Goal: Transaction & Acquisition: Purchase product/service

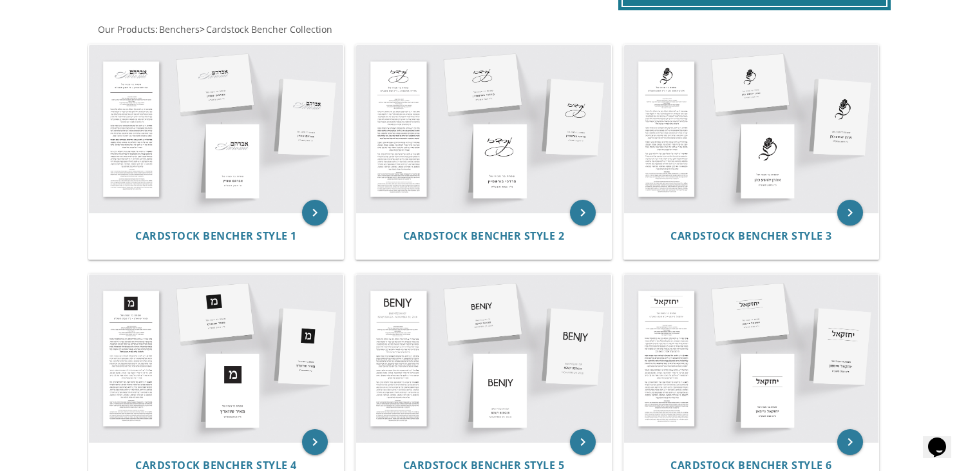
scroll to position [248, 0]
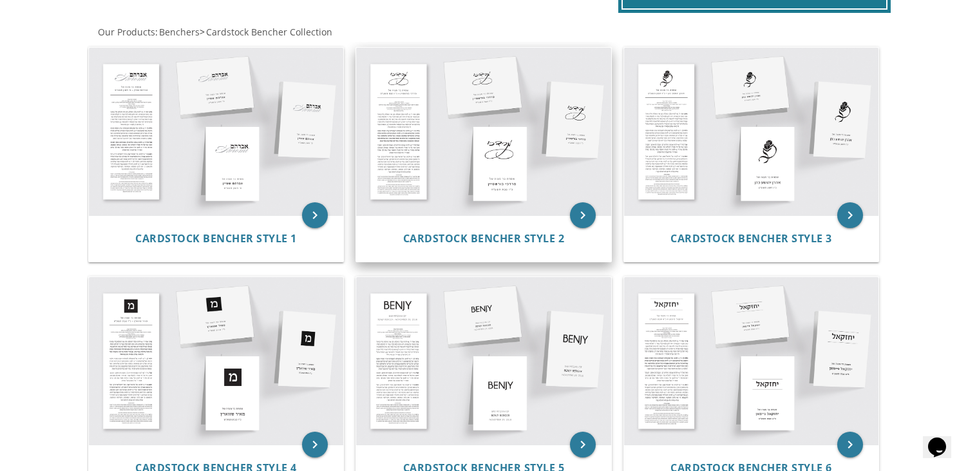
click at [494, 171] on img at bounding box center [483, 131] width 255 height 167
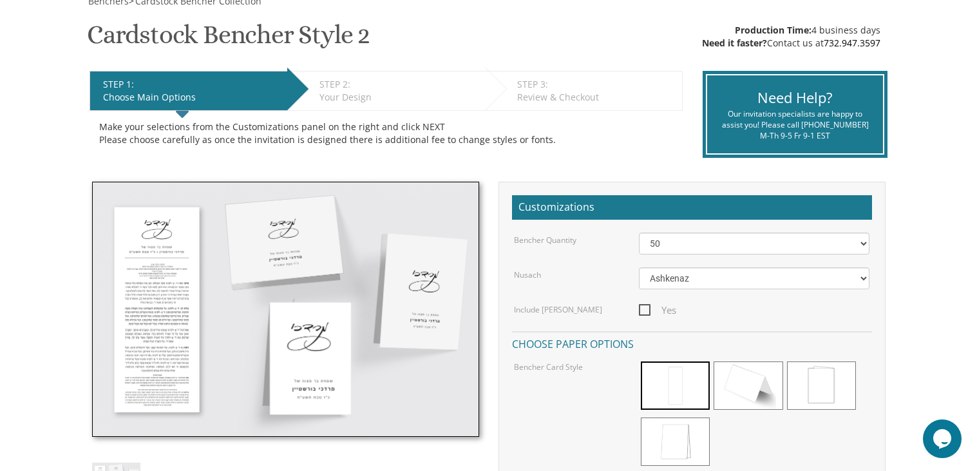
scroll to position [203, 0]
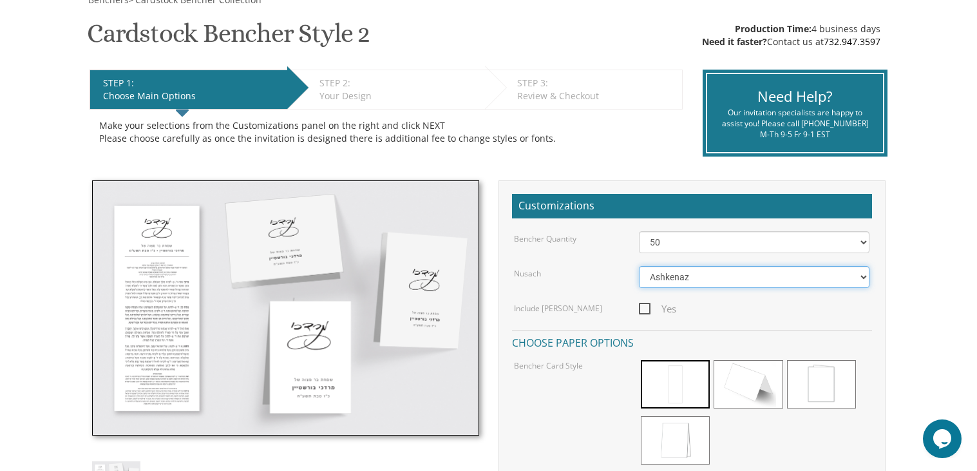
click at [688, 280] on select "Ashkenaz [PERSON_NAME]" at bounding box center [754, 277] width 230 height 22
select select "[PERSON_NAME]"
click at [639, 266] on select "Ashkenaz [PERSON_NAME]" at bounding box center [754, 277] width 230 height 22
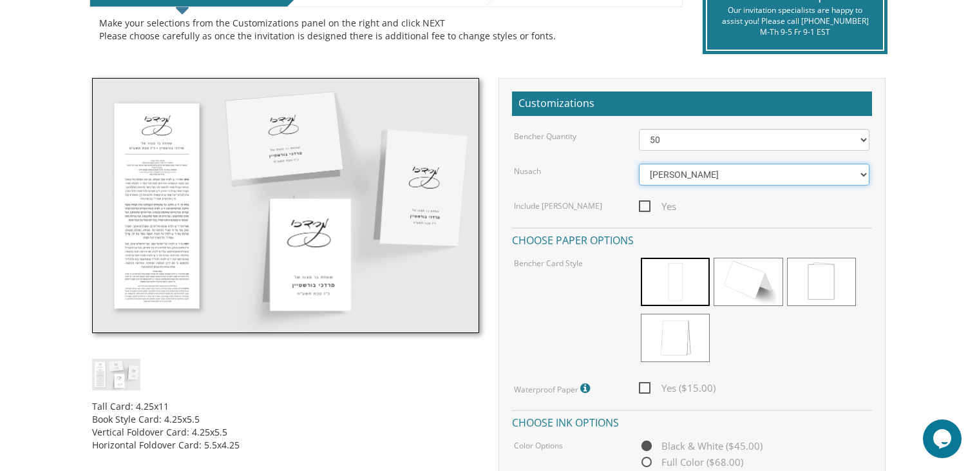
scroll to position [309, 0]
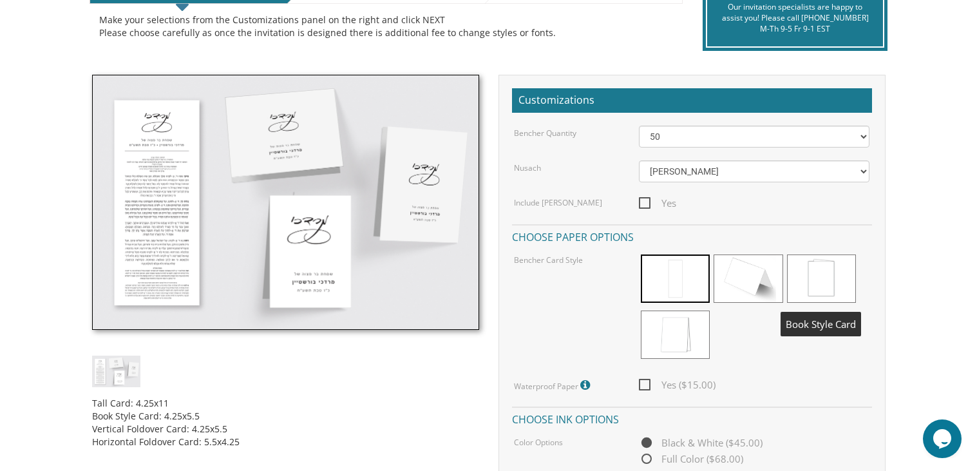
click at [820, 274] on span at bounding box center [821, 278] width 69 height 48
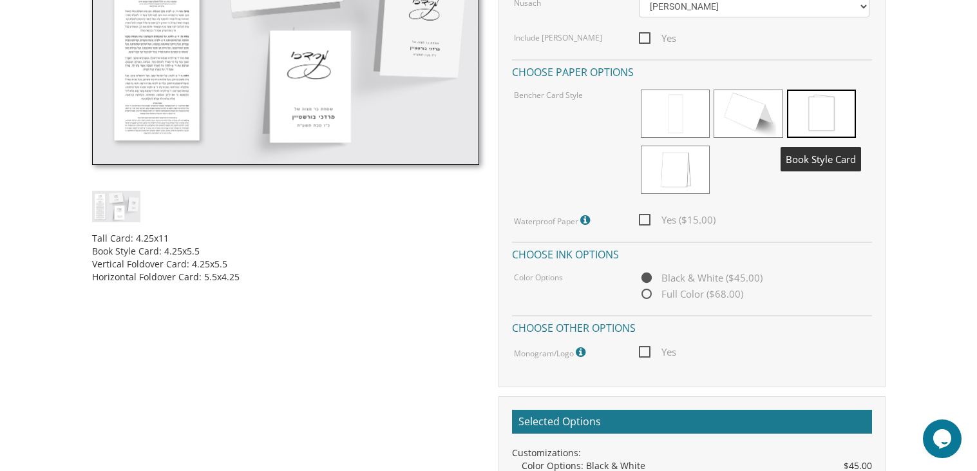
scroll to position [476, 0]
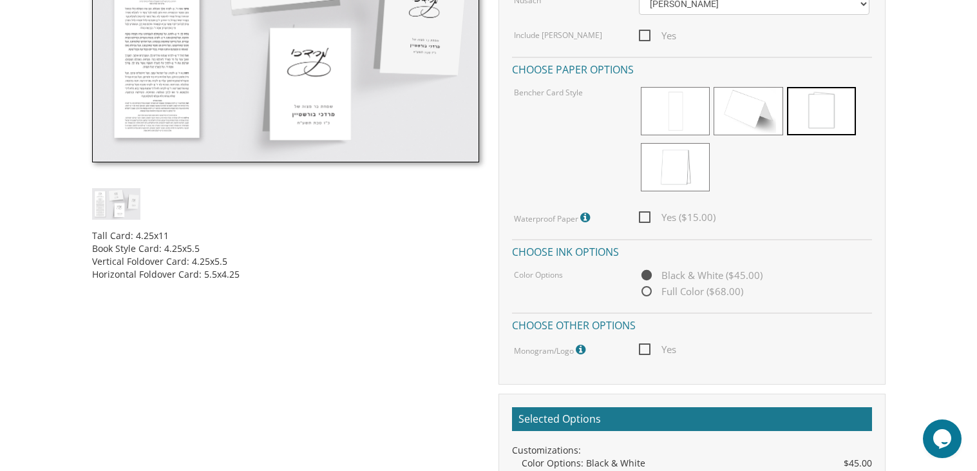
click at [643, 214] on span "Yes ($15.00)" at bounding box center [677, 217] width 77 height 16
click at [643, 214] on input "Yes ($15.00)" at bounding box center [643, 216] width 8 height 8
checkbox input "true"
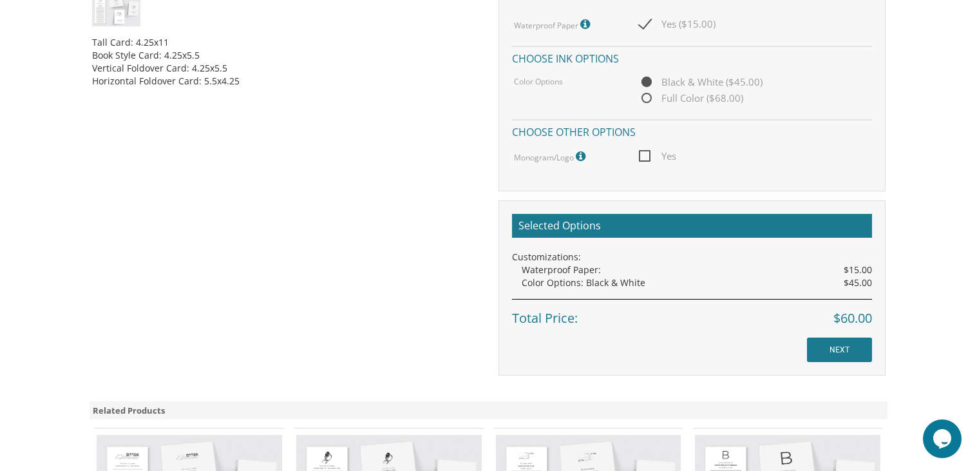
scroll to position [671, 0]
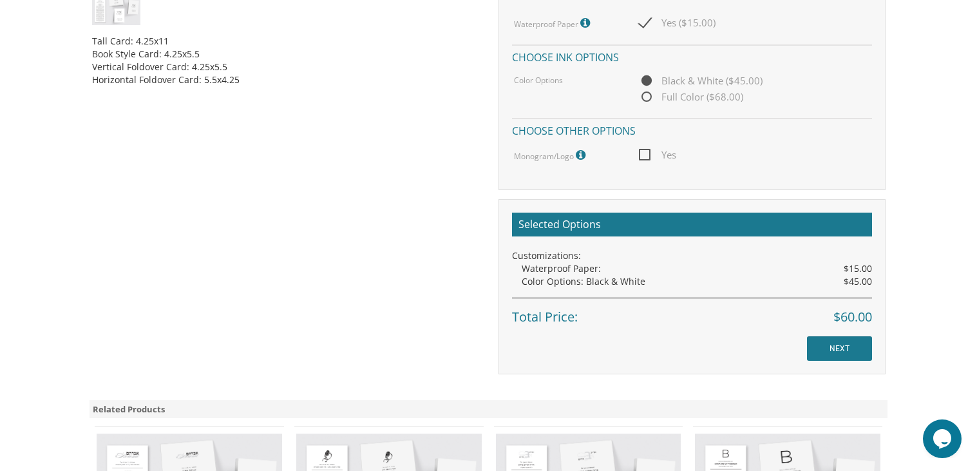
click at [647, 155] on span "Yes" at bounding box center [657, 155] width 37 height 16
click at [647, 155] on input "Yes" at bounding box center [643, 153] width 8 height 8
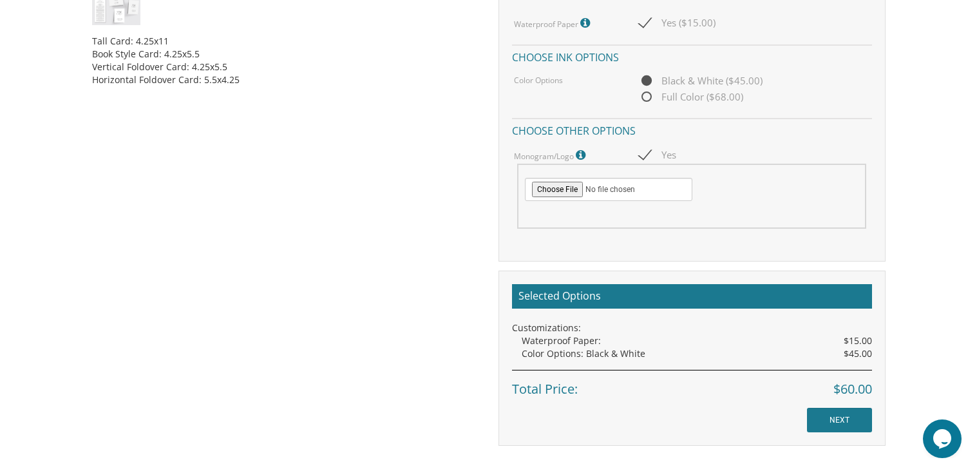
click at [647, 155] on span "Yes" at bounding box center [657, 155] width 37 height 16
click at [647, 155] on input "Yes" at bounding box center [643, 153] width 8 height 8
checkbox input "false"
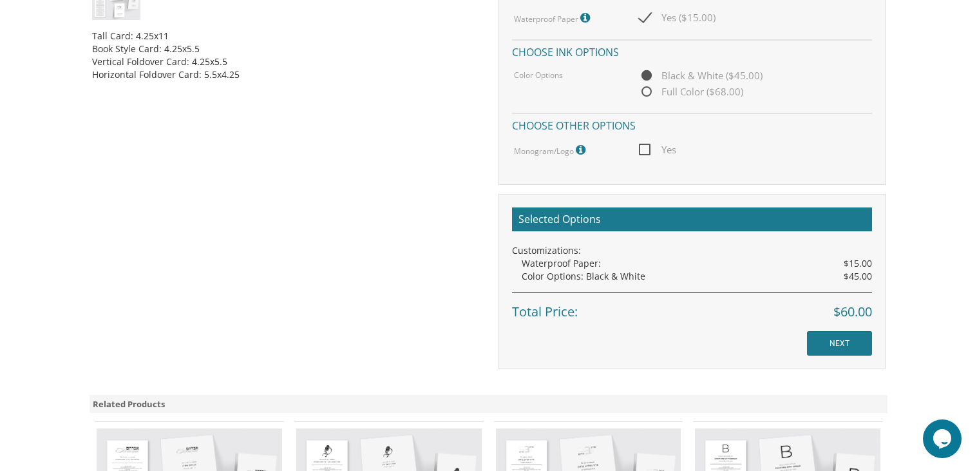
scroll to position [678, 0]
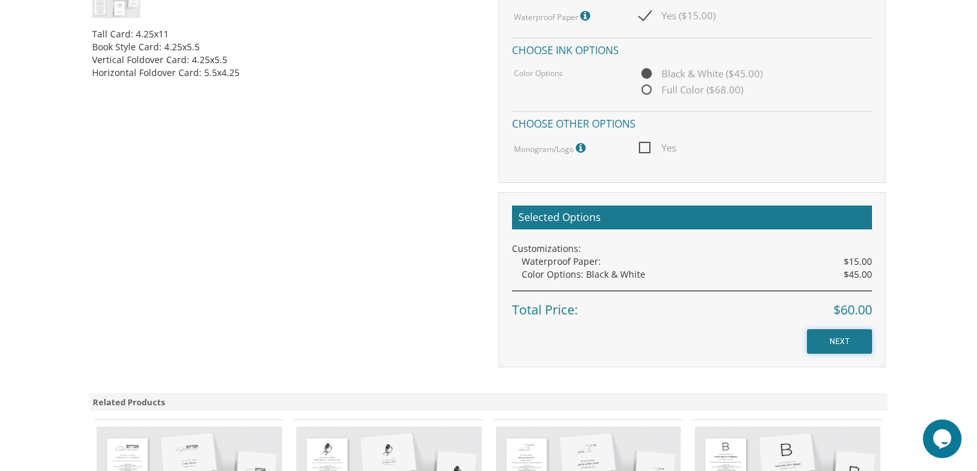
click at [846, 341] on input "NEXT" at bounding box center [839, 341] width 65 height 24
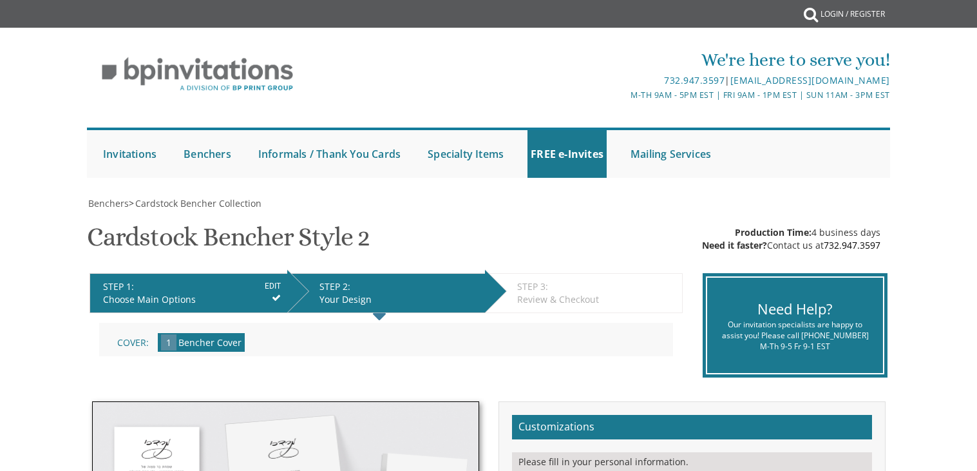
click at [846, 341] on div "Our invitation specialists are happy to assist you! Please call 732.947.3597 M-…" at bounding box center [795, 335] width 156 height 33
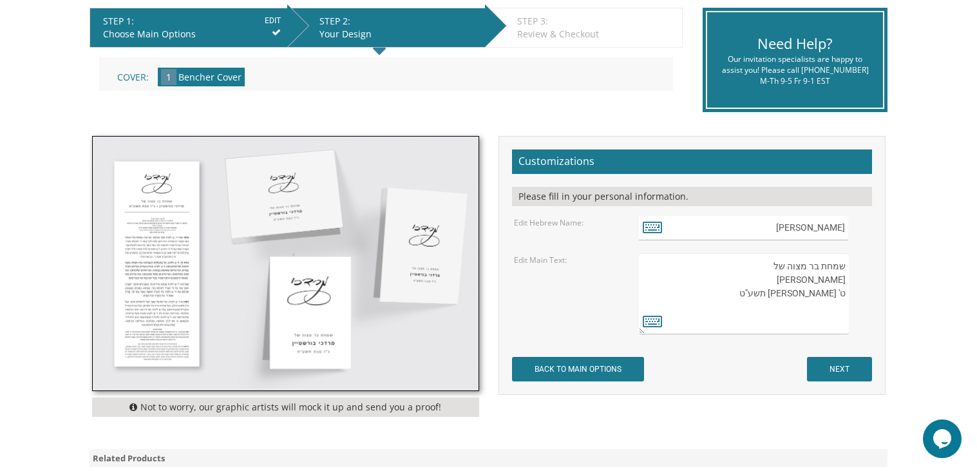
scroll to position [268, 0]
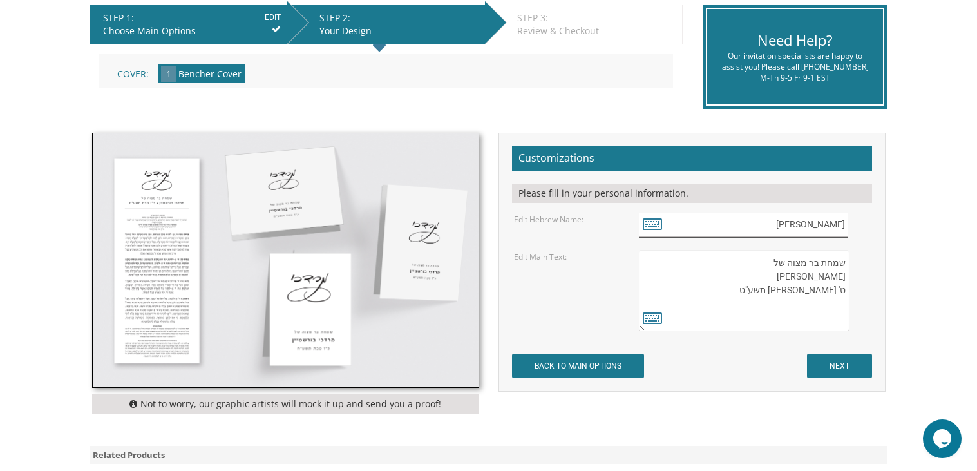
click at [844, 226] on input "מרדכי" at bounding box center [743, 224] width 209 height 25
click at [660, 228] on icon at bounding box center [651, 223] width 19 height 18
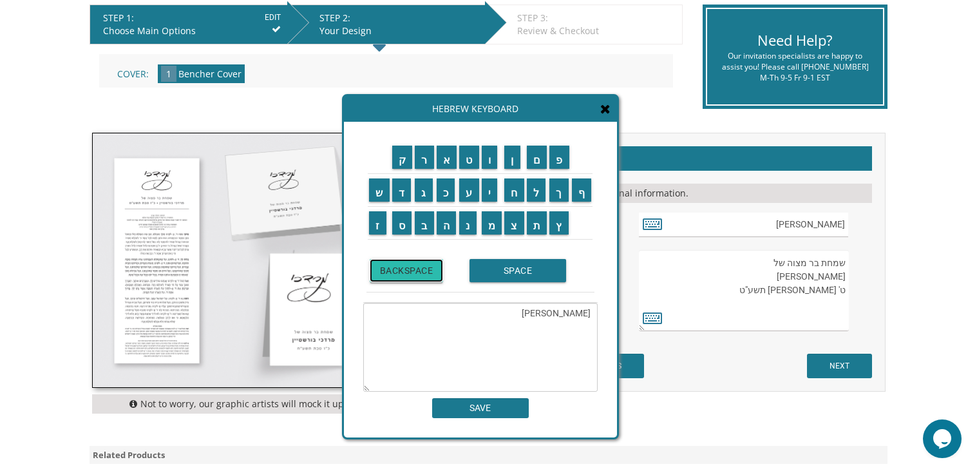
click at [393, 281] on input "BACKSPACE" at bounding box center [407, 270] width 74 height 23
type textarea "מ"
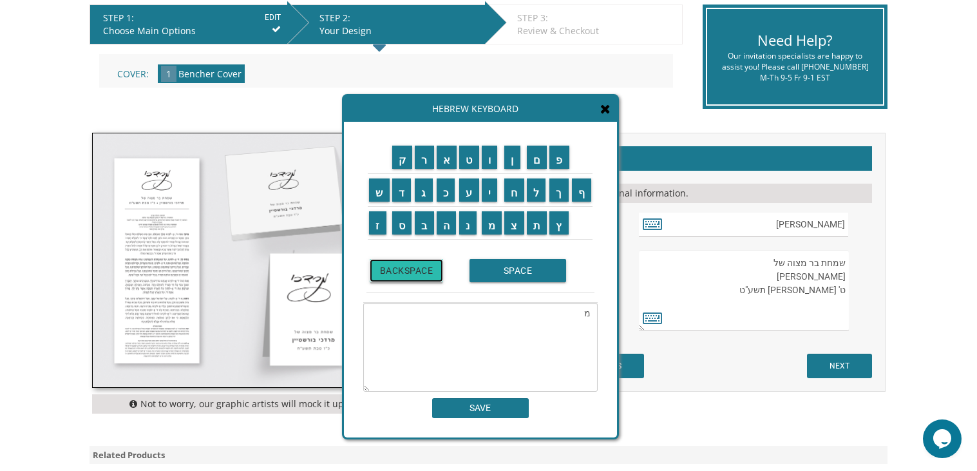
click at [393, 281] on input "BACKSPACE" at bounding box center [407, 270] width 74 height 23
click at [398, 196] on input "ד" at bounding box center [401, 189] width 19 height 23
click at [471, 229] on input "נ" at bounding box center [467, 222] width 17 height 23
click at [492, 189] on input "י" at bounding box center [490, 189] width 16 height 23
click at [440, 164] on input "א" at bounding box center [446, 156] width 21 height 23
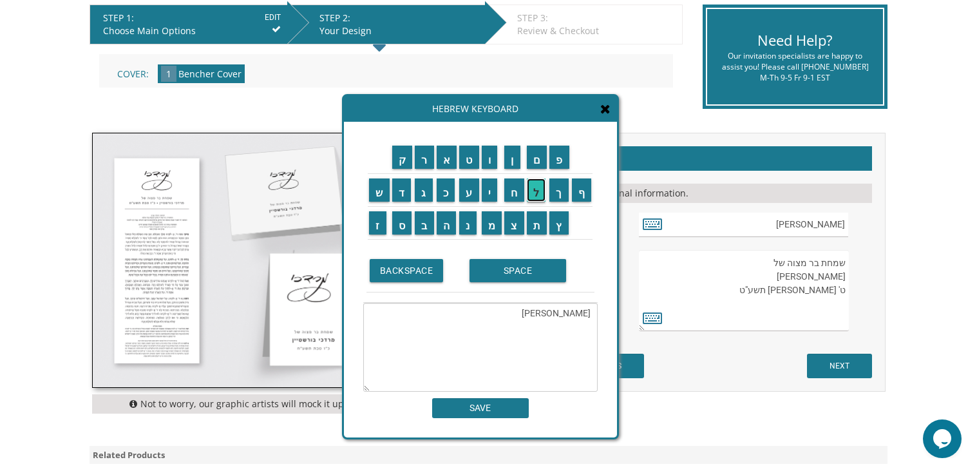
click at [539, 188] on input "ל" at bounding box center [536, 189] width 19 height 23
click at [496, 270] on input "SPACE" at bounding box center [517, 270] width 97 height 23
click at [372, 189] on input "ש" at bounding box center [379, 189] width 21 height 23
click at [538, 196] on input "ל" at bounding box center [536, 189] width 19 height 23
click at [489, 229] on input "מ" at bounding box center [492, 222] width 21 height 23
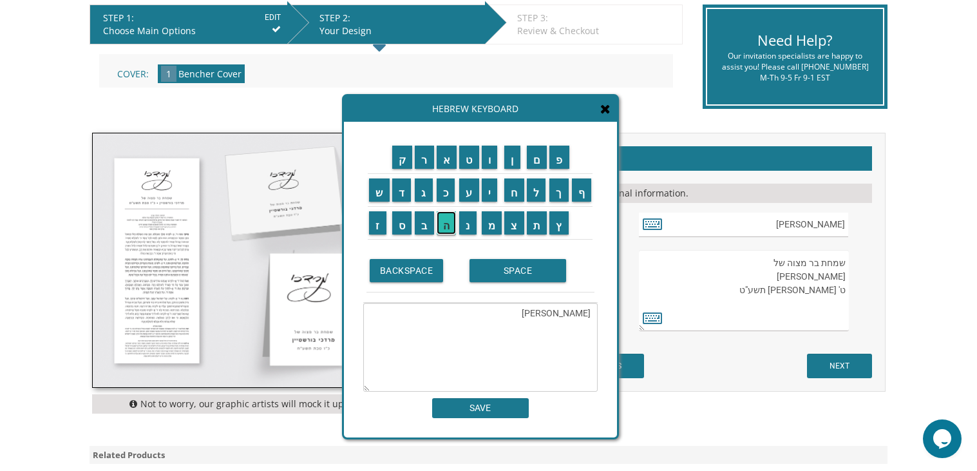
click at [445, 216] on input "ה" at bounding box center [446, 222] width 20 height 23
type textarea "דניאל שלמה"
click at [576, 314] on textarea "דניאל שלמה" at bounding box center [480, 347] width 234 height 89
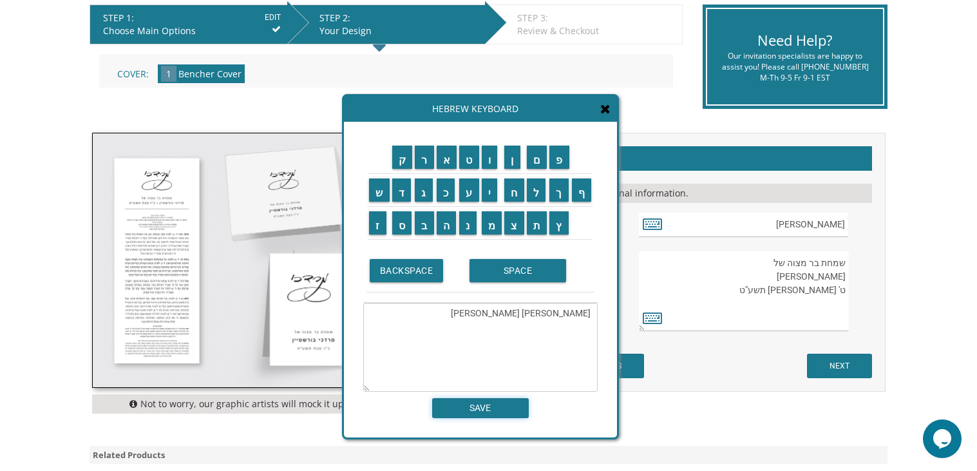
click at [489, 408] on input "SAVE" at bounding box center [480, 408] width 97 height 20
type input "דניאל שלמה"
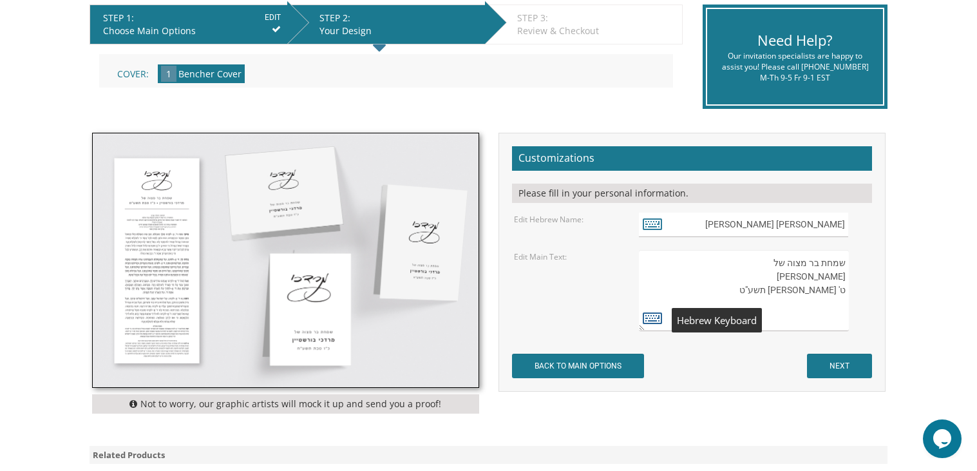
click at [655, 324] on icon at bounding box center [651, 317] width 19 height 18
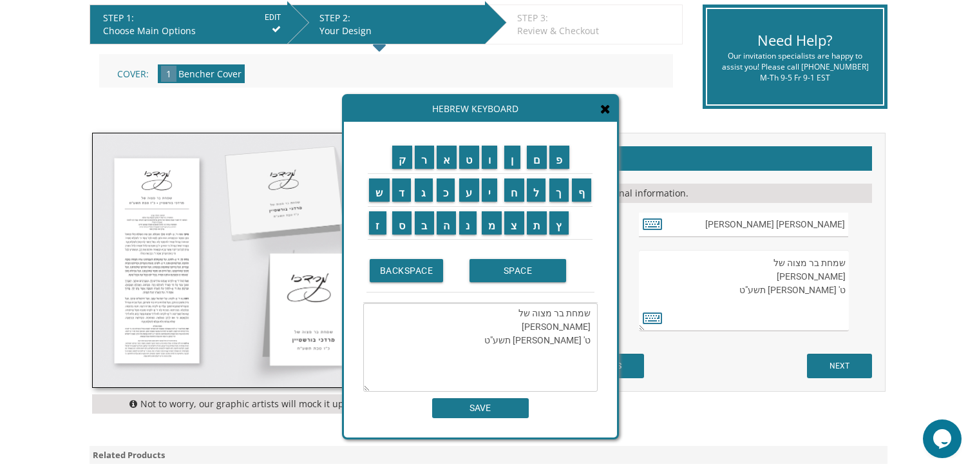
click at [570, 324] on textarea "שמחת בר מצוה של מרדכי בורשטיין ט' טבת תשע"ט" at bounding box center [480, 347] width 234 height 89
paste textarea "ניאל שלמה"
click at [488, 229] on input "מ" at bounding box center [492, 222] width 21 height 23
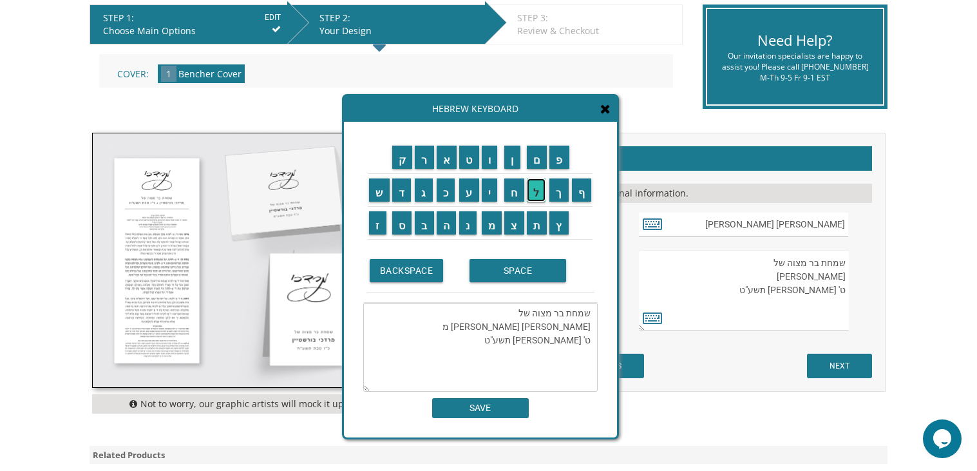
click at [537, 194] on input "ל" at bounding box center [536, 189] width 19 height 23
click at [453, 198] on input "כ" at bounding box center [445, 189] width 19 height 23
click at [449, 160] on input "א" at bounding box center [446, 156] width 21 height 23
click at [590, 341] on textarea "שמחת בר מצוה של דניאל שלמה מלכא ט' טבת תשע"ט" at bounding box center [480, 347] width 234 height 89
click at [496, 194] on input "י" at bounding box center [490, 189] width 16 height 23
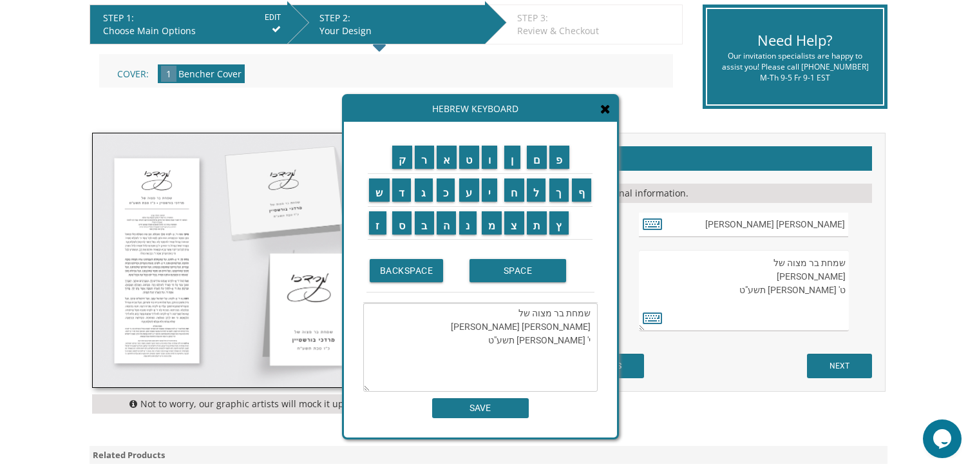
click at [585, 336] on textarea "שמחת בר מצוה של דניאל שלמה מלכא י' טבת תשע"ט" at bounding box center [480, 347] width 234 height 89
click at [570, 342] on textarea "שמחת בר מצוה של דניאל שלמה מלכא י' טבת תשע"ט" at bounding box center [480, 347] width 234 height 89
click at [386, 276] on input "BACKSPACE" at bounding box center [407, 270] width 74 height 23
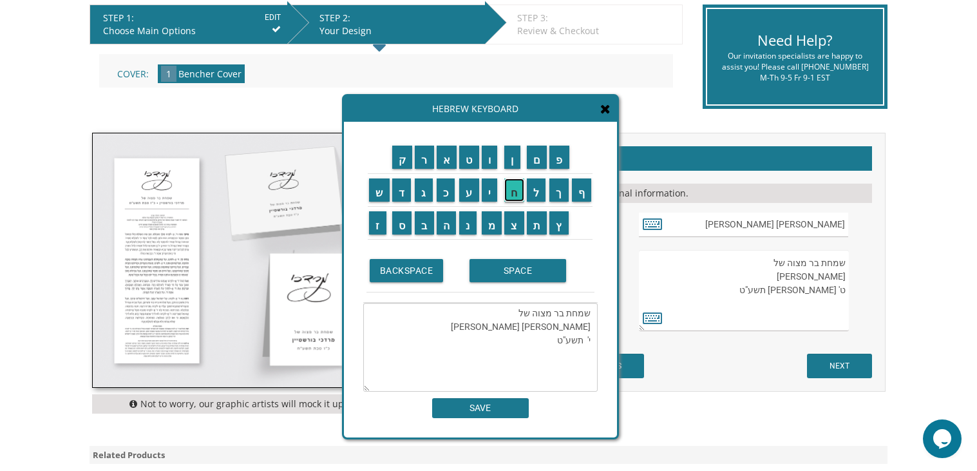
click at [518, 194] on input "ח" at bounding box center [514, 189] width 20 height 23
click at [383, 198] on input "ש" at bounding box center [379, 189] width 21 height 23
click at [487, 153] on input "ו" at bounding box center [490, 156] width 16 height 23
click at [511, 158] on input "ן" at bounding box center [512, 156] width 16 height 23
click at [548, 339] on textarea "שמחת בר מצוה של דניאל שלמה מלכא י' חשון תשע"ט" at bounding box center [480, 347] width 234 height 89
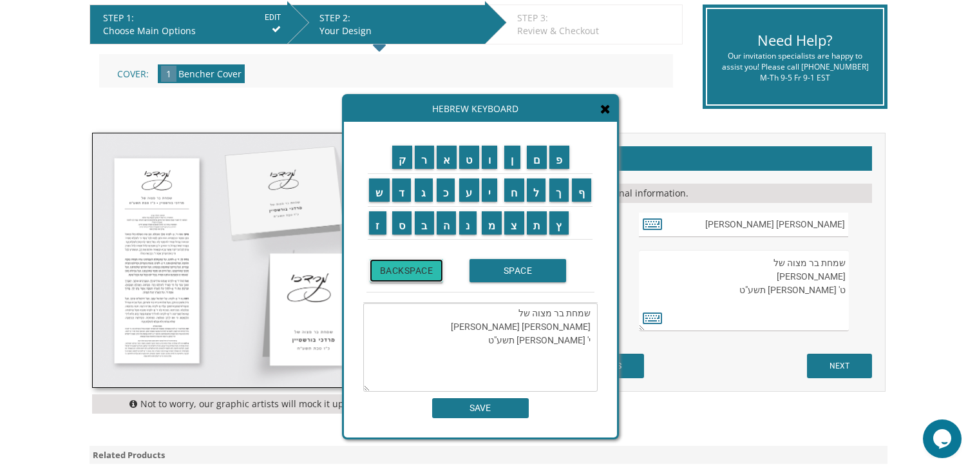
click at [422, 270] on input "BACKSPACE" at bounding box center [407, 270] width 74 height 23
click at [551, 165] on input "פ" at bounding box center [559, 156] width 20 height 23
click at [490, 156] on input "ו" at bounding box center [490, 156] width 16 height 23
type textarea "שמחת בר מצוה של דניאל שלמה מלכא י' חשון תשפ"ו"
click at [473, 413] on input "SAVE" at bounding box center [480, 408] width 97 height 20
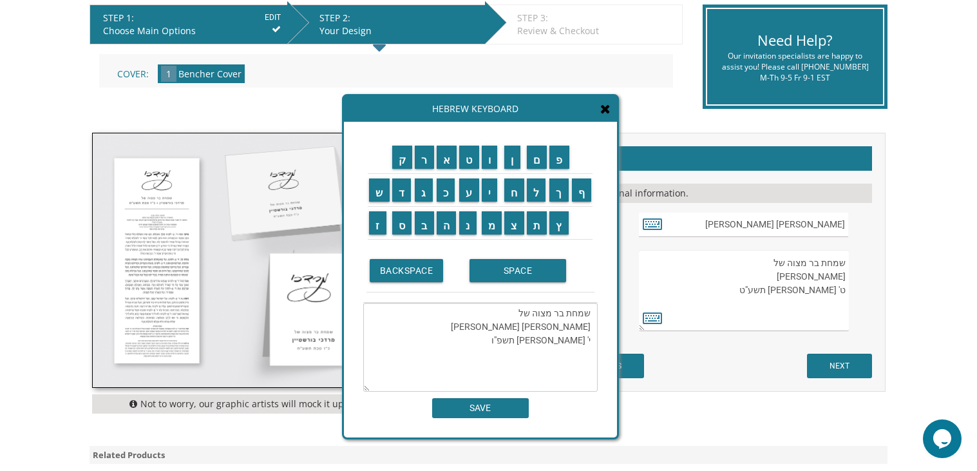
type textarea "שמחת בר מצוה של דניאל שלמה מלכא י' חשון תשפ"ו"
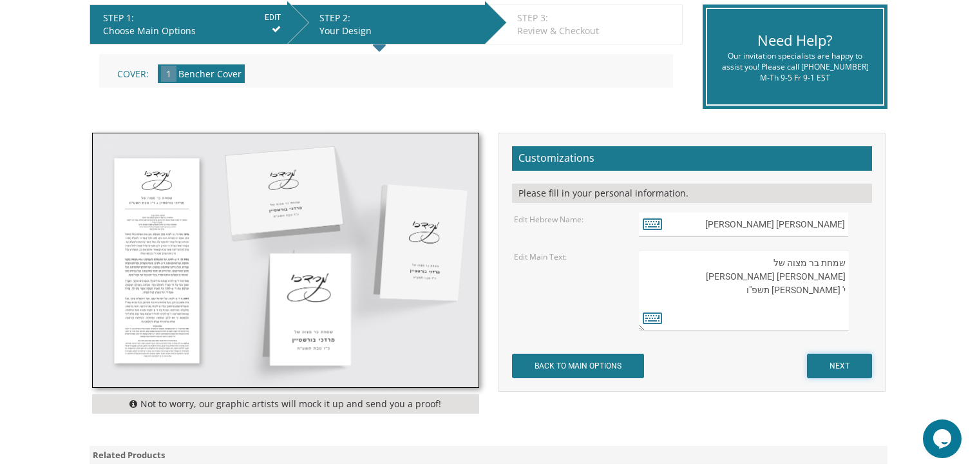
click at [856, 368] on input "NEXT" at bounding box center [839, 365] width 65 height 24
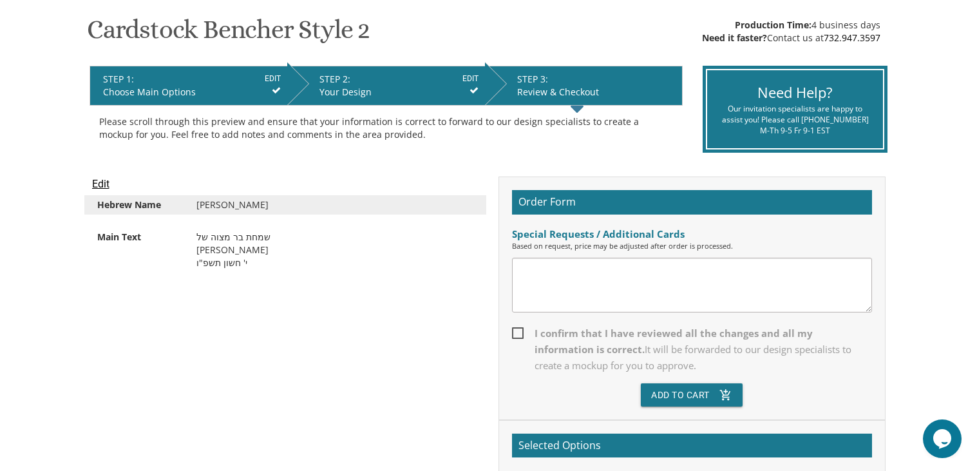
scroll to position [210, 0]
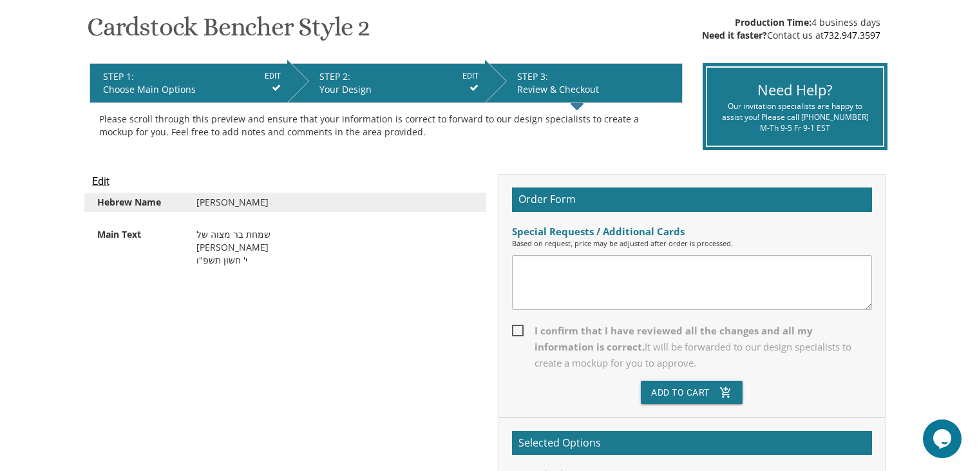
click at [856, 368] on span "I confirm that I have reviewed all the changes and all my information is correc…" at bounding box center [692, 347] width 360 height 48
click at [520, 333] on input "I confirm that I have reviewed all the changes and all my information is correc…" at bounding box center [516, 329] width 8 height 8
checkbox input "true"
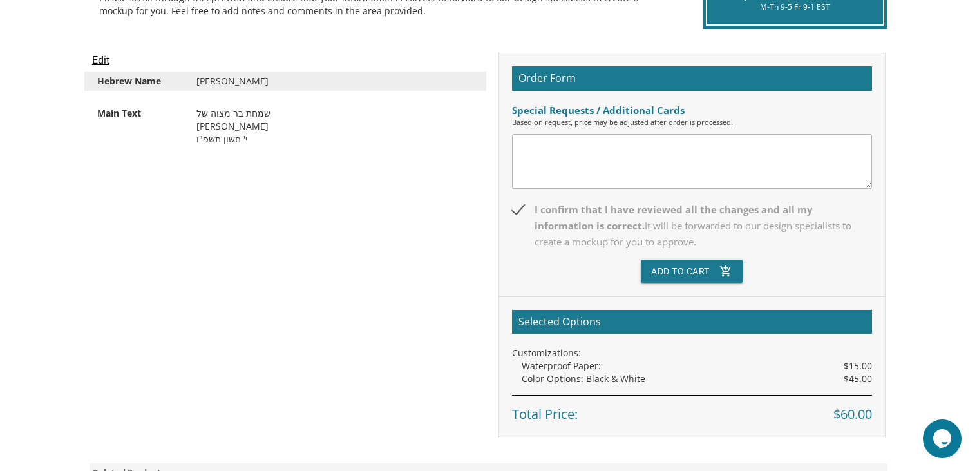
scroll to position [332, 0]
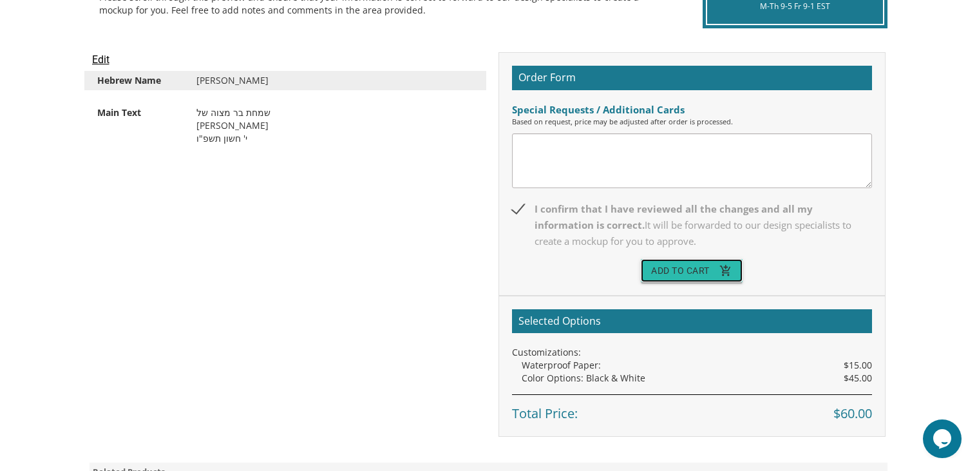
click at [680, 275] on button "Add To Cart add_shopping_cart" at bounding box center [692, 270] width 102 height 23
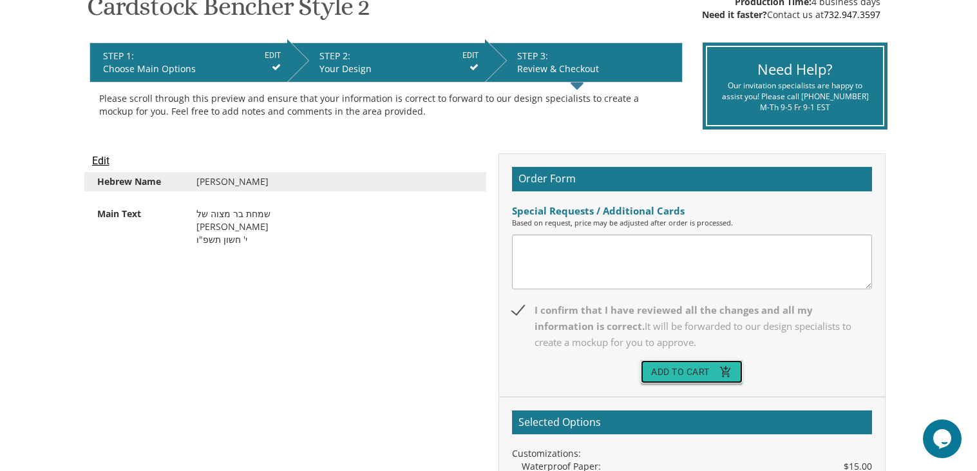
scroll to position [219, 0]
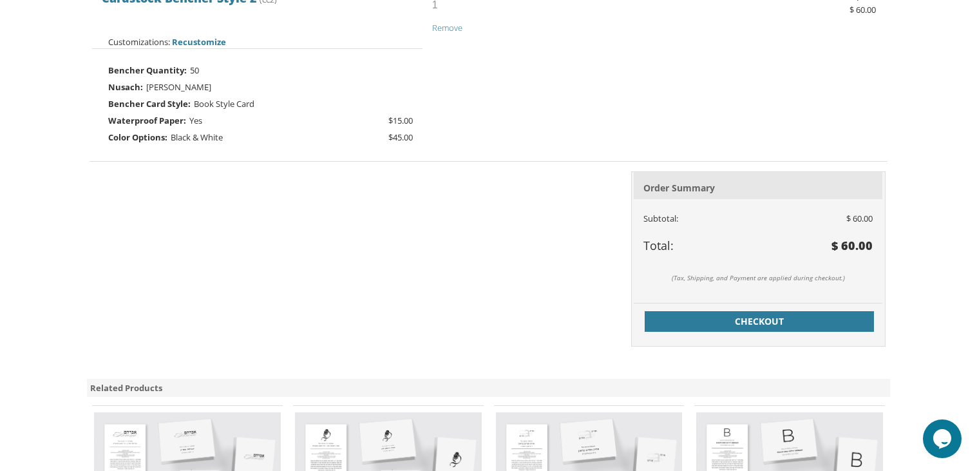
scroll to position [406, 0]
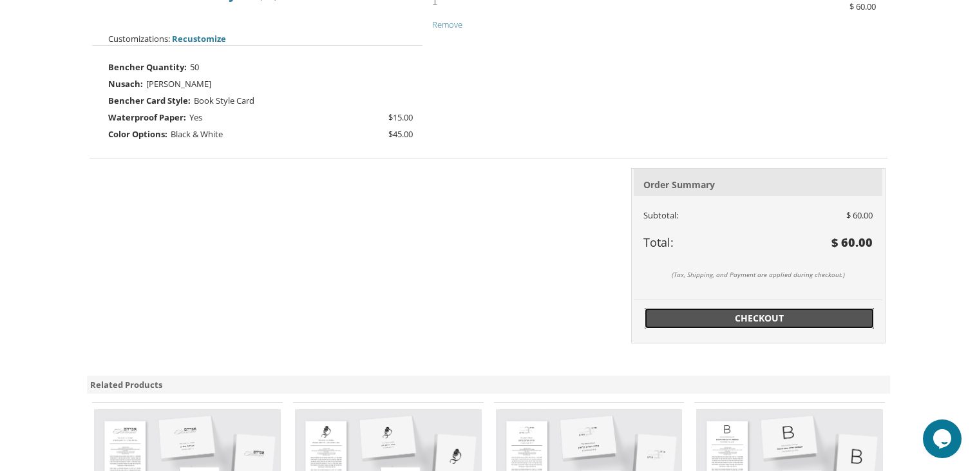
click at [744, 325] on link "Checkout" at bounding box center [758, 318] width 229 height 21
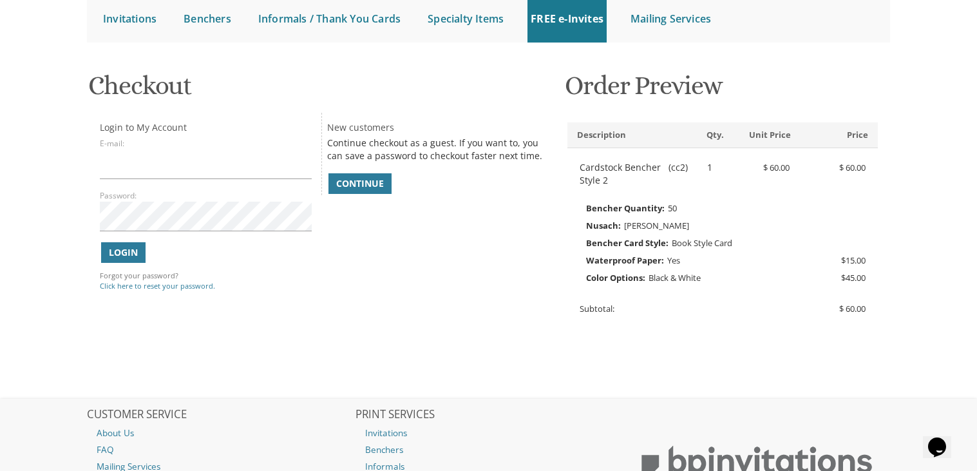
scroll to position [140, 0]
click at [148, 288] on link "Click here to reset your password." at bounding box center [157, 285] width 115 height 10
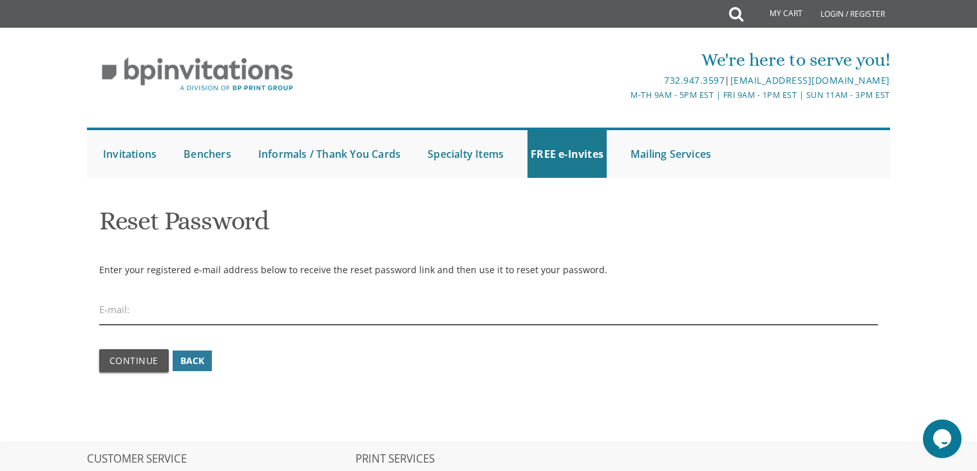
click at [261, 308] on input "email" at bounding box center [488, 310] width 779 height 30
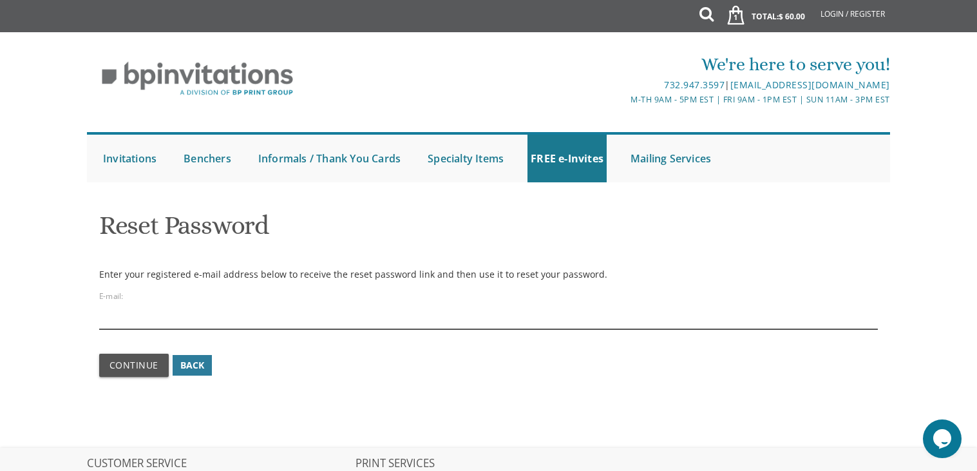
click at [261, 308] on input "email" at bounding box center [488, 314] width 779 height 30
type input "[EMAIL_ADDRESS][DOMAIN_NAME]"
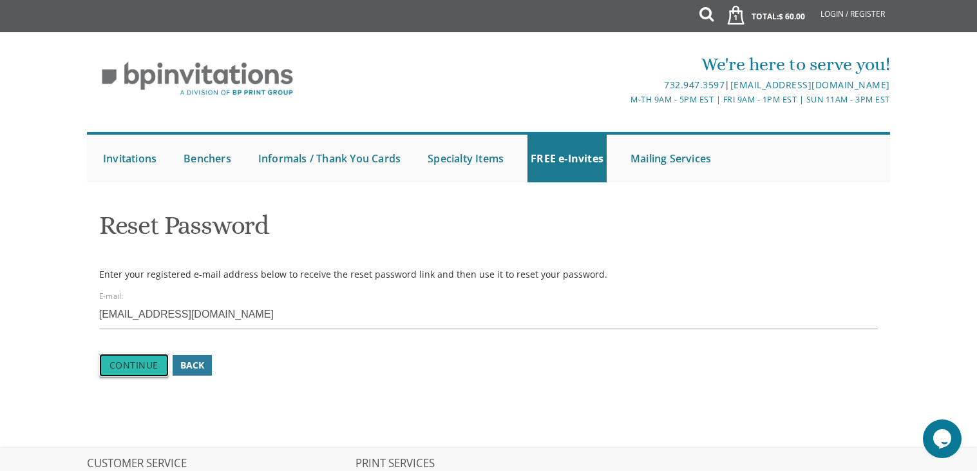
click at [145, 359] on span "Continue" at bounding box center [133, 365] width 49 height 12
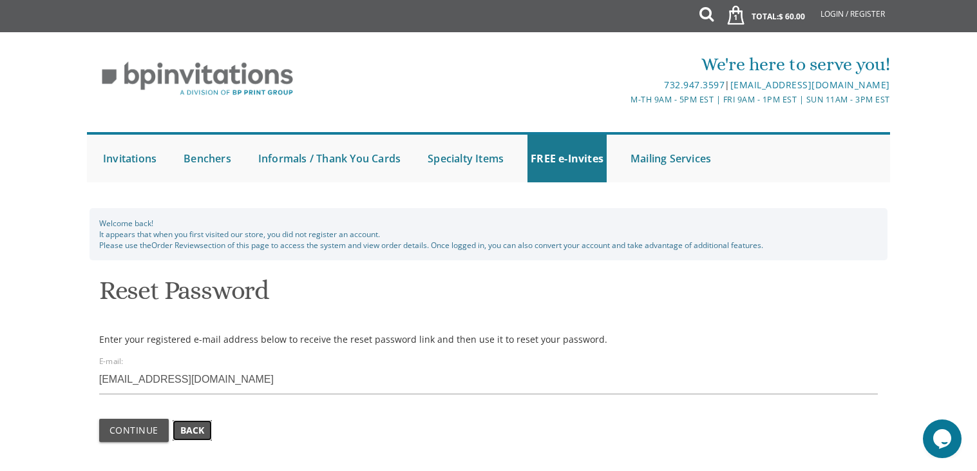
click at [197, 430] on span "Back" at bounding box center [192, 430] width 24 height 13
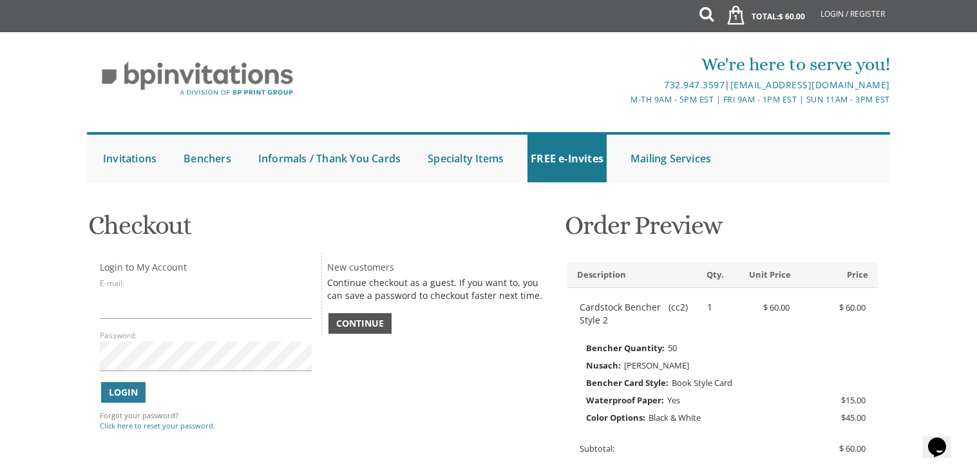
click at [350, 315] on link "Continue" at bounding box center [359, 323] width 63 height 21
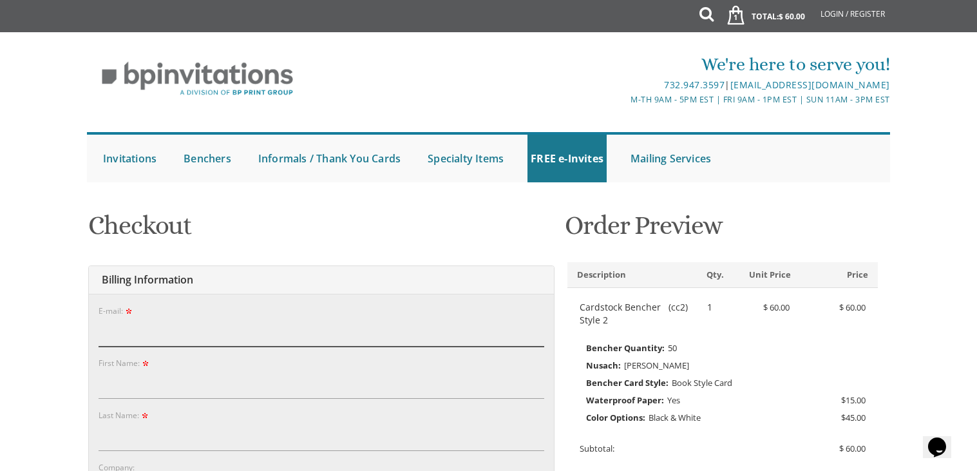
click at [321, 330] on input "E-mail:" at bounding box center [320, 332] width 445 height 30
type input "[EMAIL_ADDRESS][DOMAIN_NAME]"
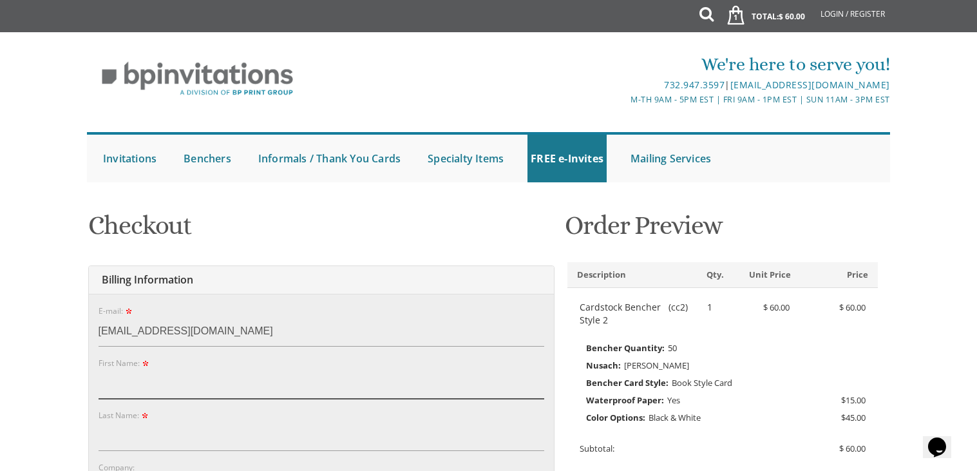
type input "[PERSON_NAME]"
type input "Malka"
type input "910 North Belgrade Road"
type input "Silver Spring"
type input "20902"
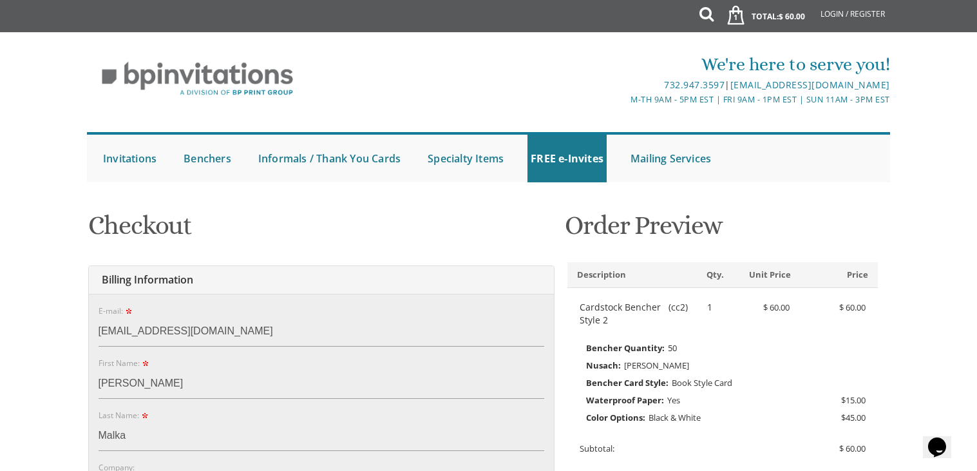
select select "MD"
type input "3012211070"
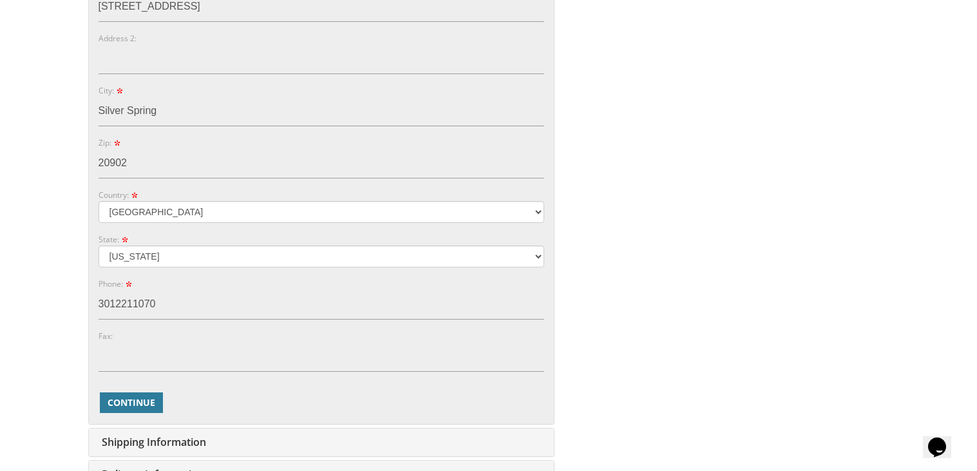
scroll to position [534, 0]
click at [142, 396] on span "Continue" at bounding box center [132, 401] width 48 height 13
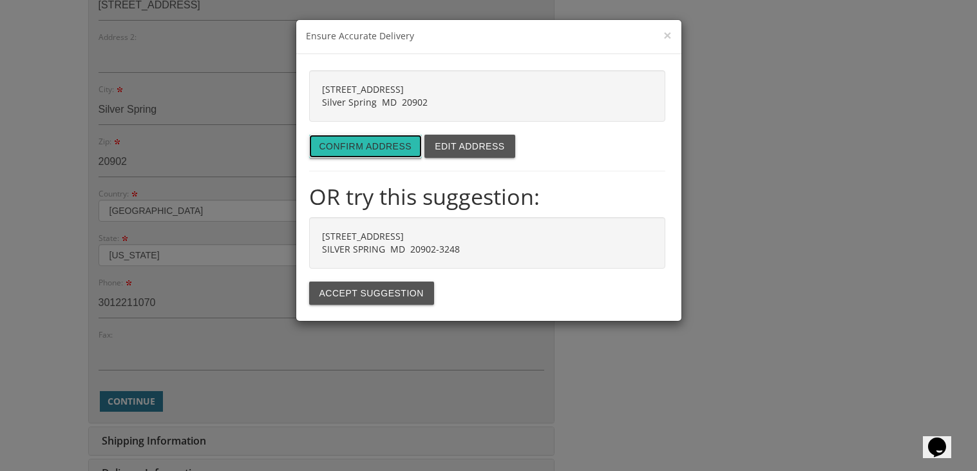
click at [388, 153] on button "Confirm address" at bounding box center [365, 146] width 113 height 23
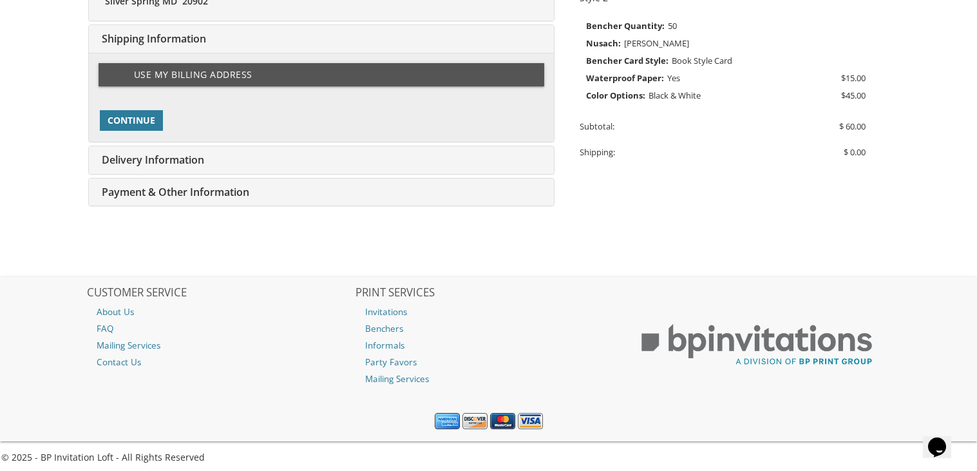
scroll to position [323, 0]
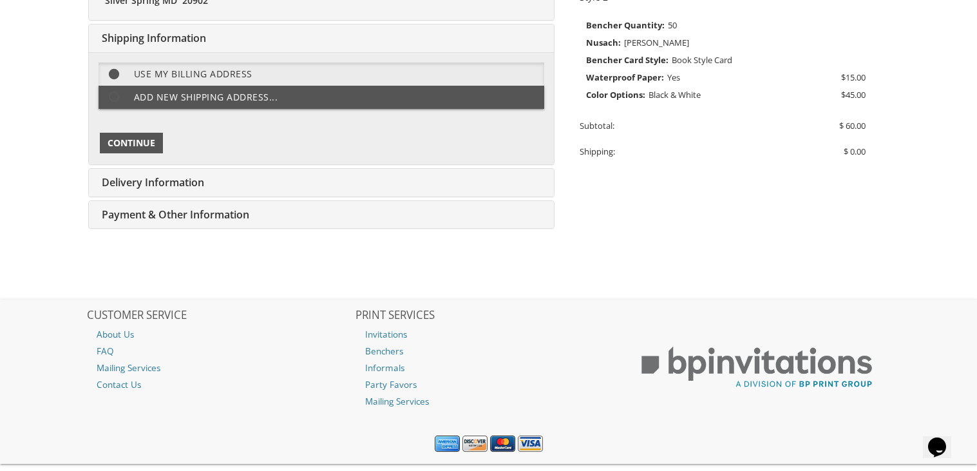
click at [156, 137] on button "Continue" at bounding box center [131, 143] width 63 height 21
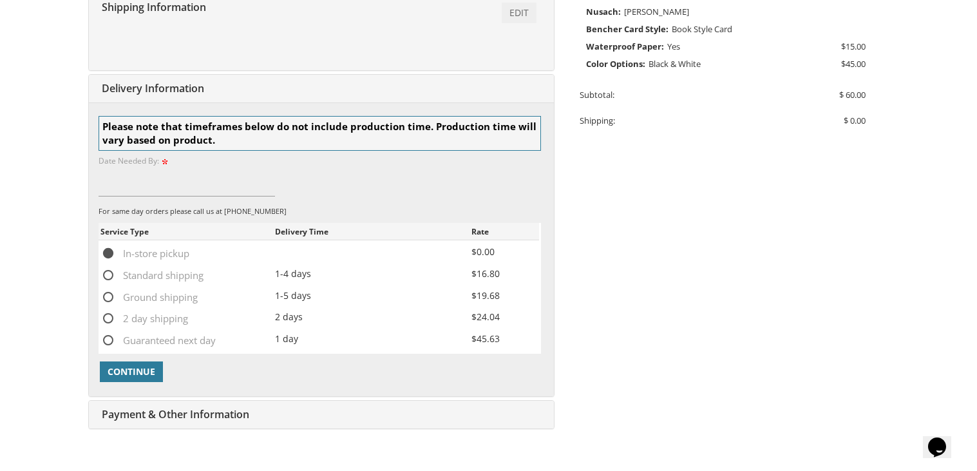
scroll to position [404, 0]
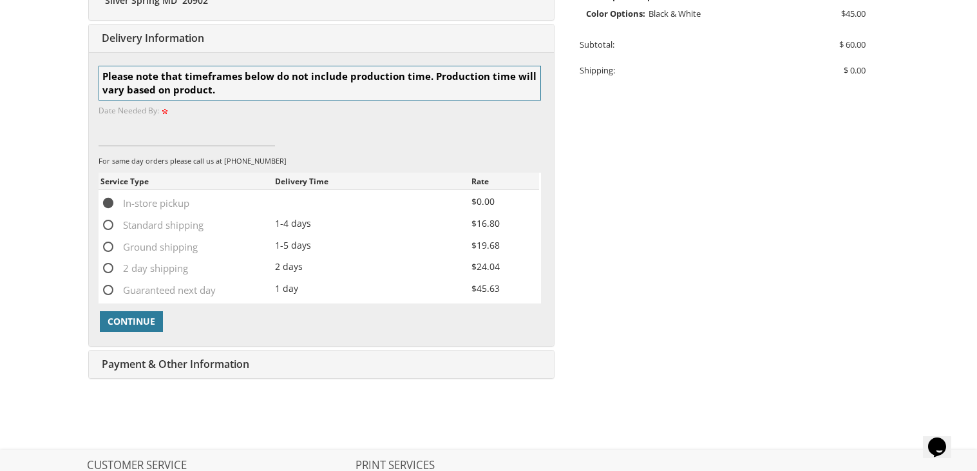
click at [109, 223] on span "Standard shipping" at bounding box center [151, 225] width 103 height 16
click at [109, 223] on input "Standard shipping" at bounding box center [104, 224] width 8 height 8
radio input "true"
click at [129, 323] on span "Continue" at bounding box center [132, 321] width 48 height 13
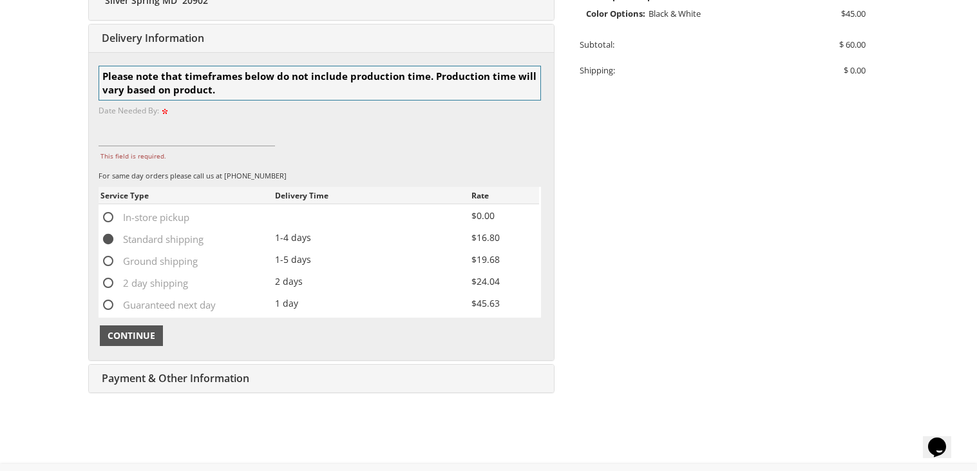
click at [130, 331] on span "Continue" at bounding box center [132, 335] width 48 height 13
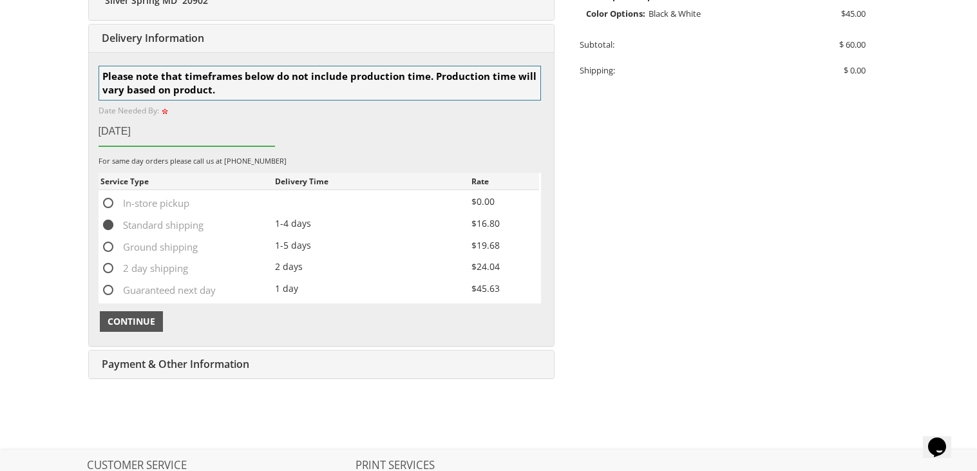
type input "10/24/25"
click at [126, 324] on span "Continue" at bounding box center [132, 321] width 48 height 13
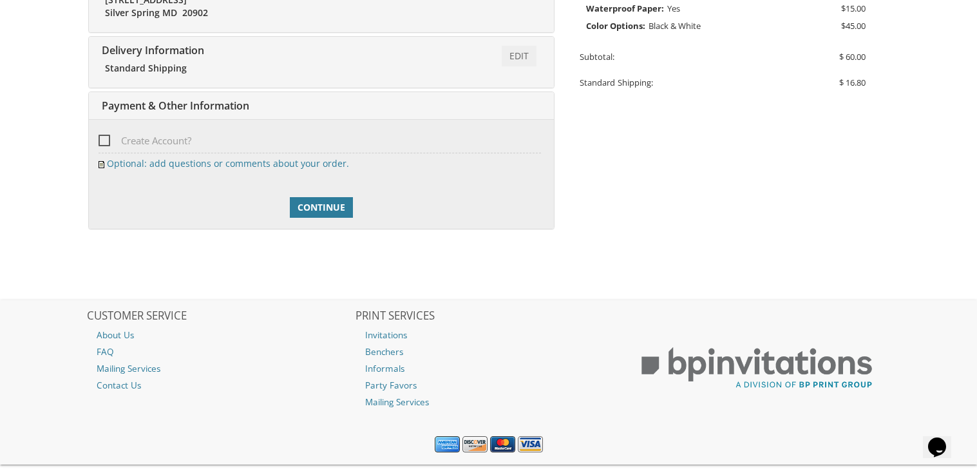
scroll to position [420, 0]
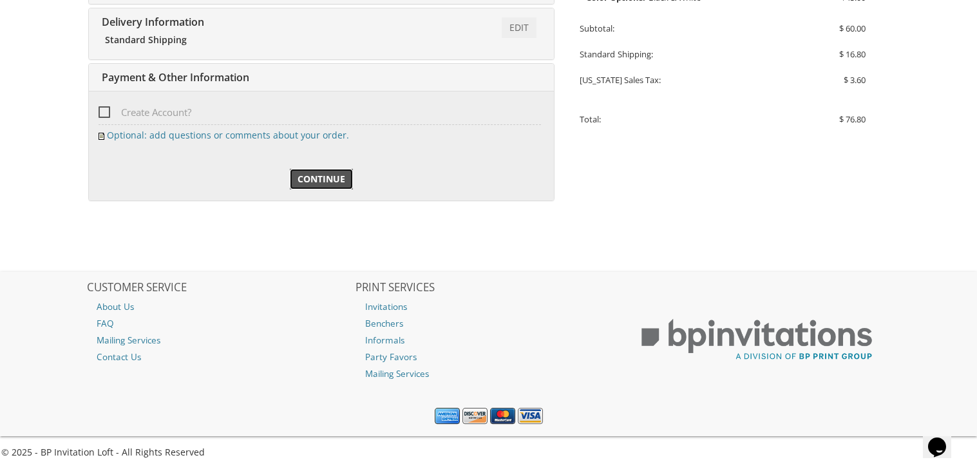
click at [326, 182] on span "Continue" at bounding box center [321, 179] width 48 height 13
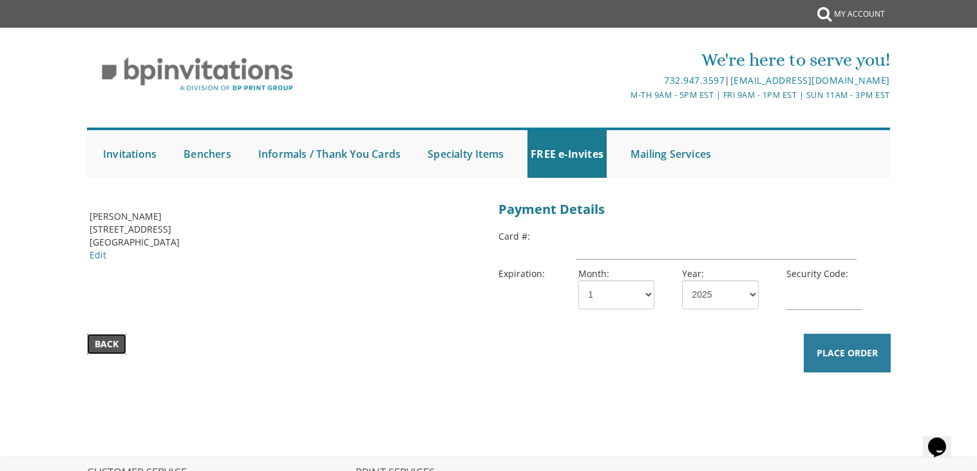
click at [118, 342] on span "Back" at bounding box center [107, 343] width 24 height 13
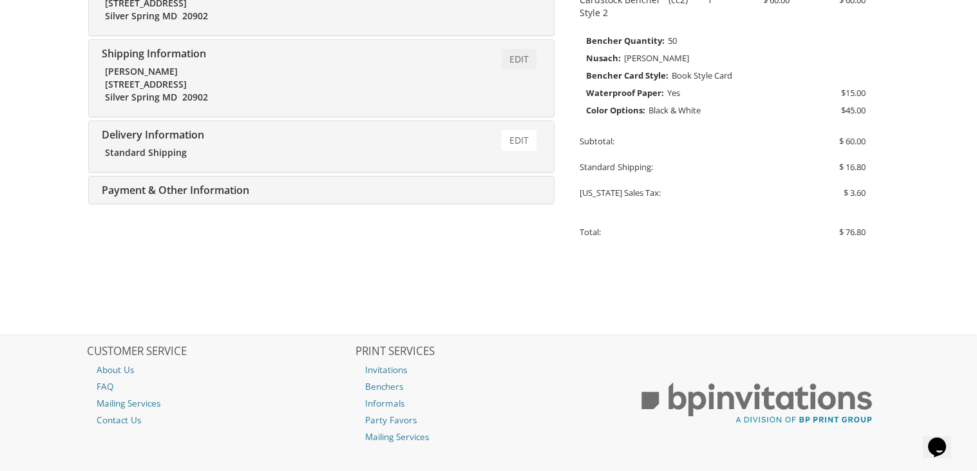
scroll to position [313, 0]
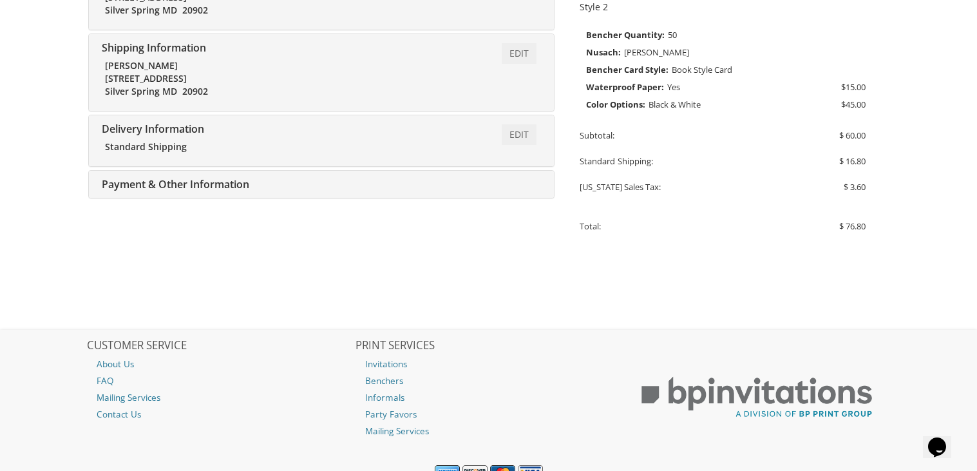
click at [213, 189] on span "Payment & Other Information" at bounding box center [173, 184] width 151 height 14
click at [461, 156] on div "Delivery Information Edit Standard Shipping" at bounding box center [321, 140] width 465 height 51
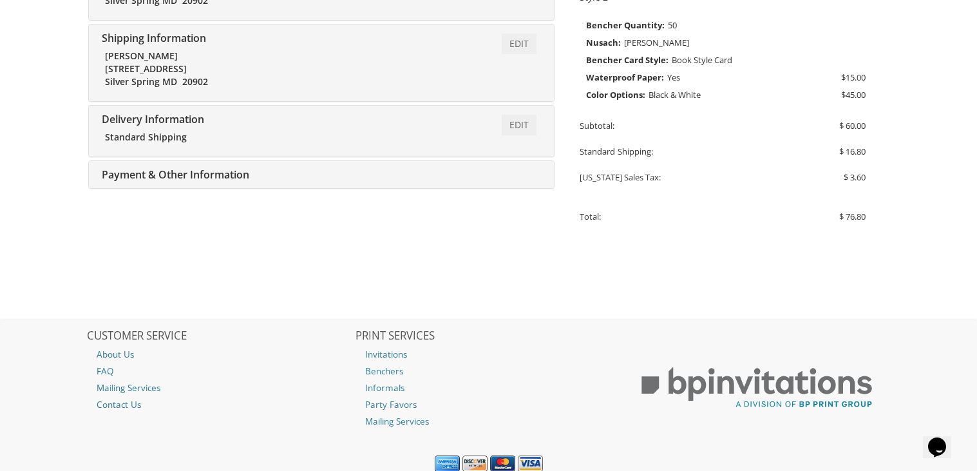
scroll to position [321, 0]
click at [521, 129] on link "Edit" at bounding box center [518, 126] width 35 height 21
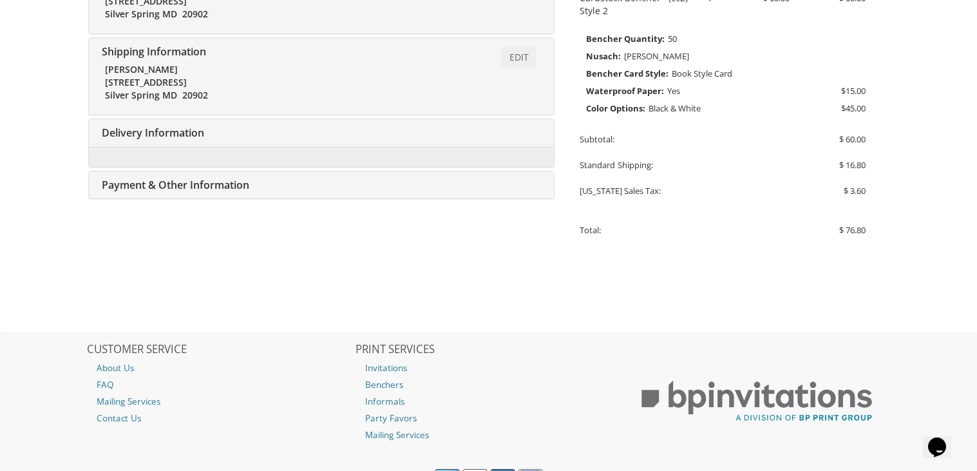
scroll to position [262, 0]
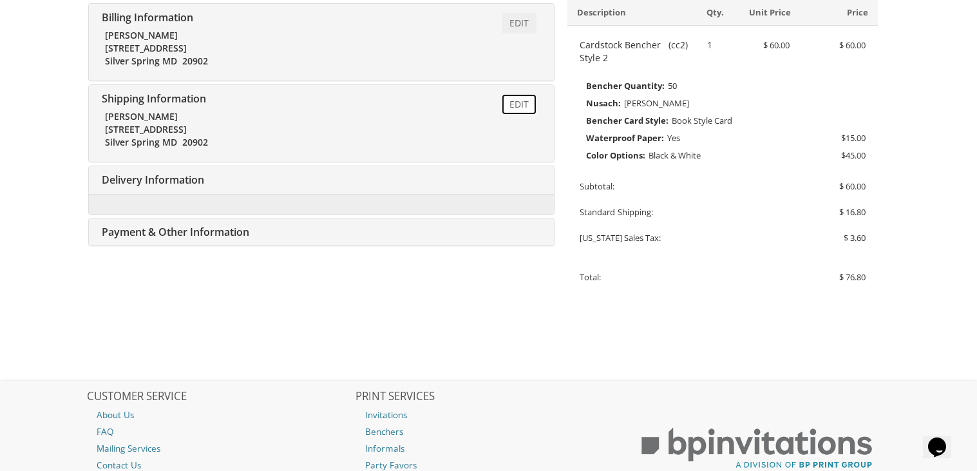
click at [512, 99] on link "Edit" at bounding box center [518, 104] width 35 height 21
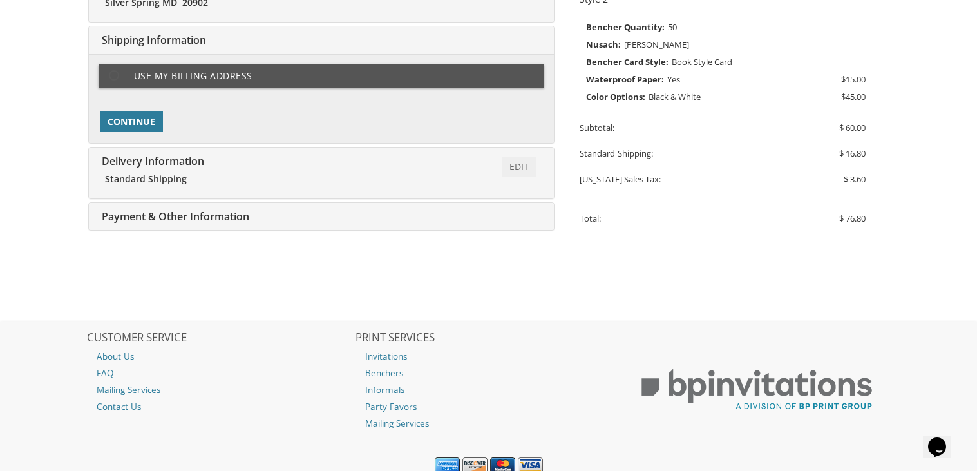
scroll to position [323, 0]
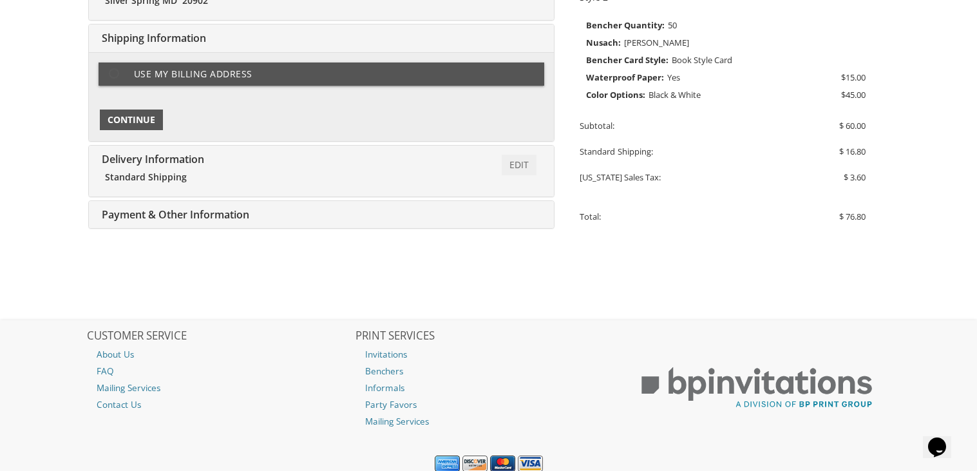
click at [152, 125] on span "Continue" at bounding box center [132, 119] width 48 height 13
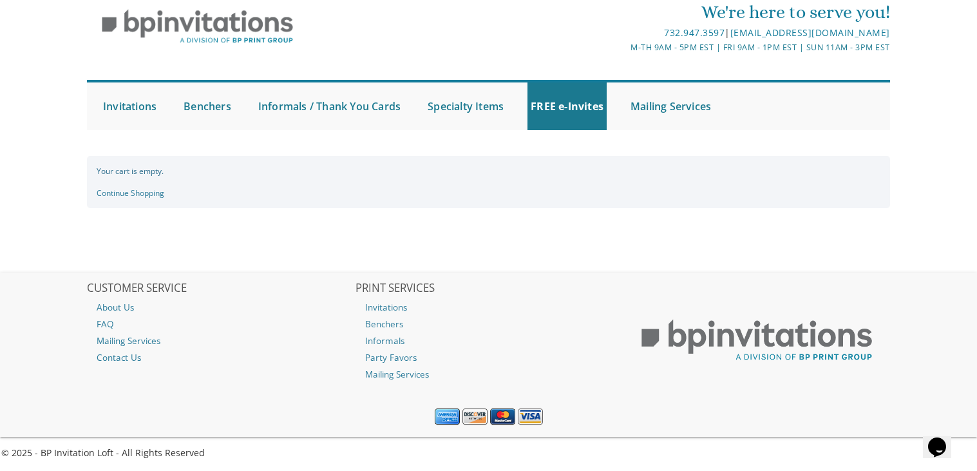
scroll to position [53, 0]
click at [137, 192] on link "Continue Shopping" at bounding box center [131, 192] width 68 height 11
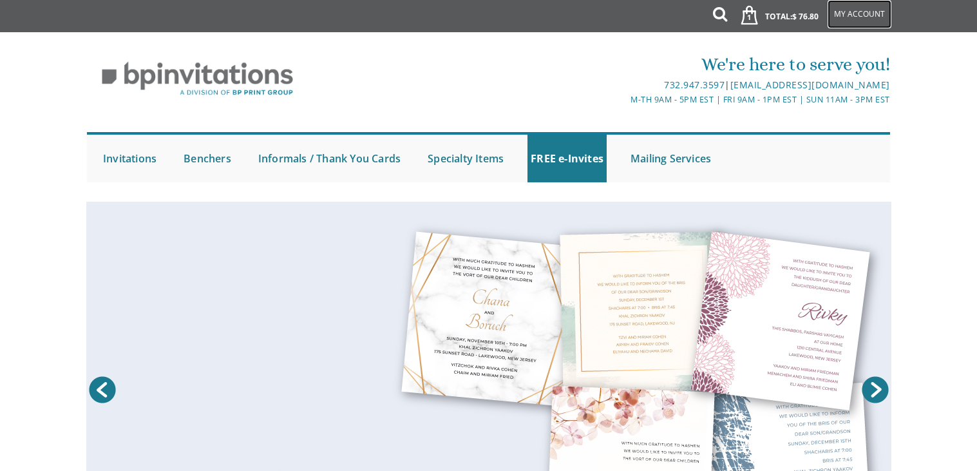
click at [848, 17] on link "My Account" at bounding box center [859, 14] width 64 height 28
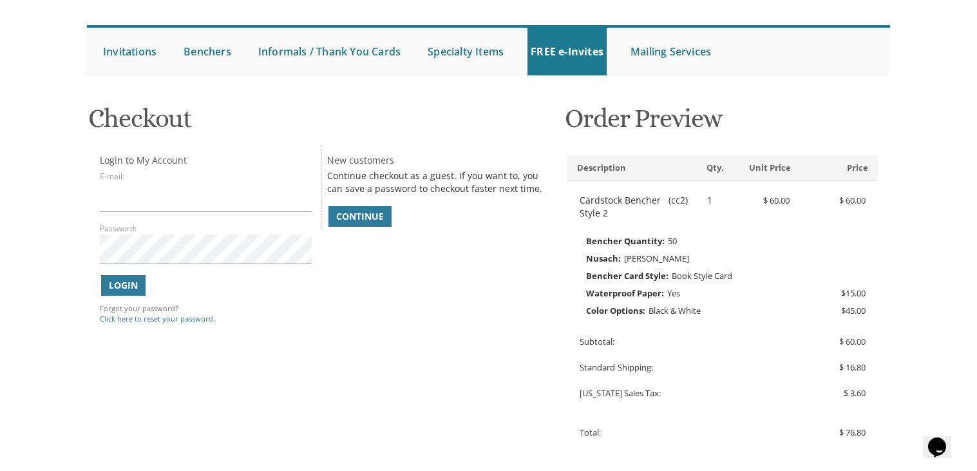
scroll to position [104, 0]
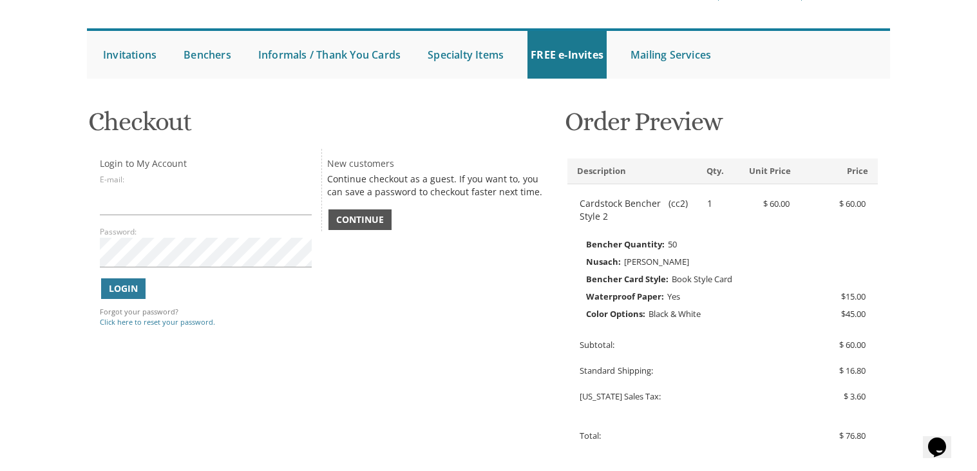
click at [364, 225] on span "Continue" at bounding box center [360, 219] width 48 height 13
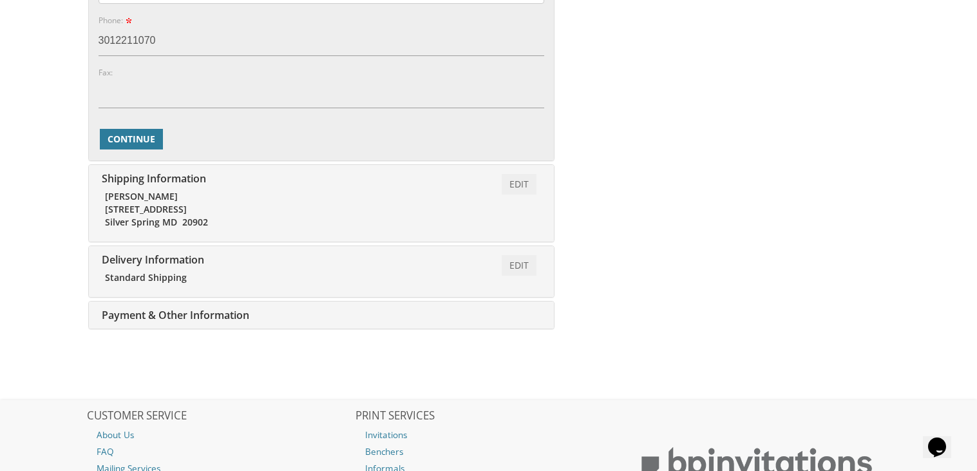
scroll to position [780, 0]
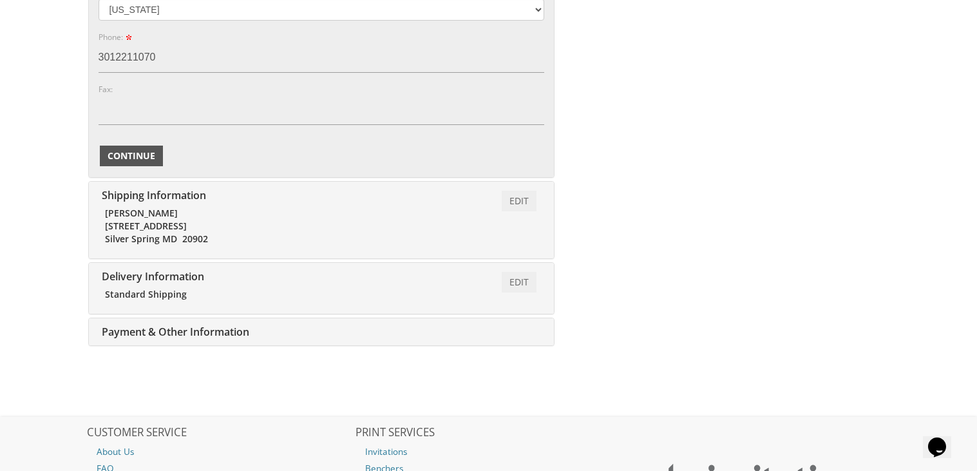
click at [109, 155] on span "Continue" at bounding box center [132, 155] width 48 height 13
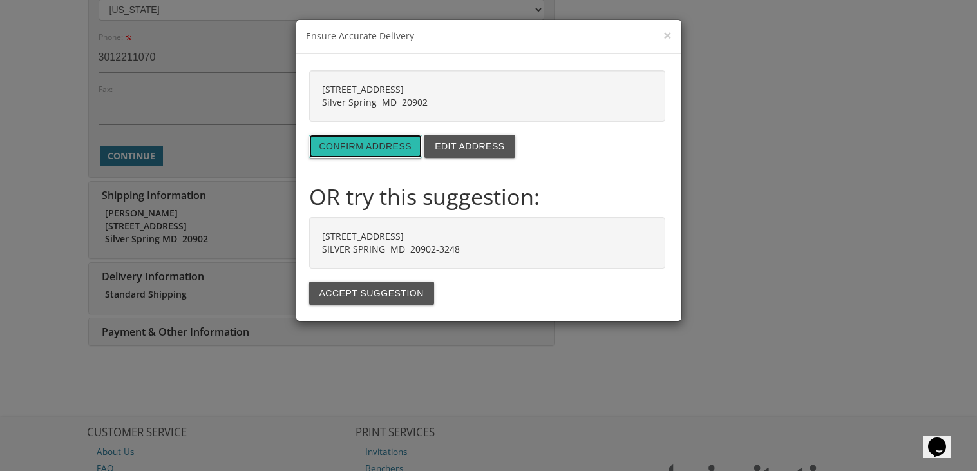
click at [345, 155] on button "Confirm address" at bounding box center [365, 146] width 113 height 23
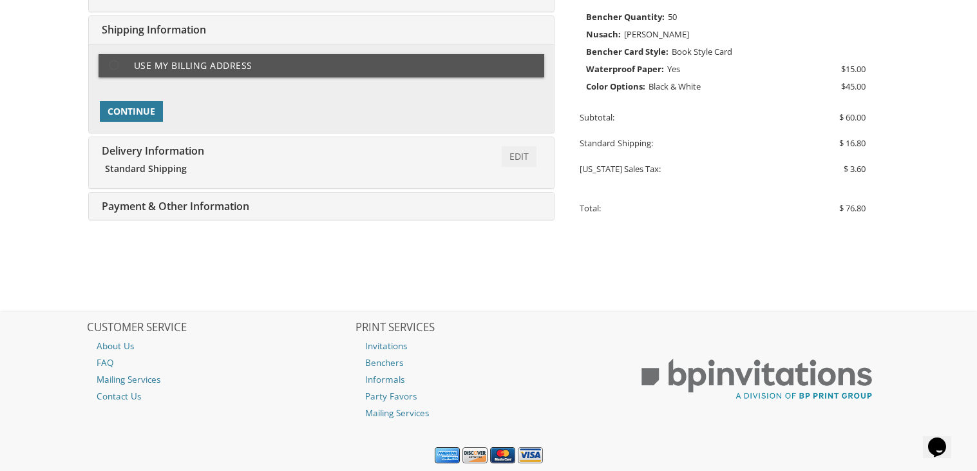
scroll to position [323, 0]
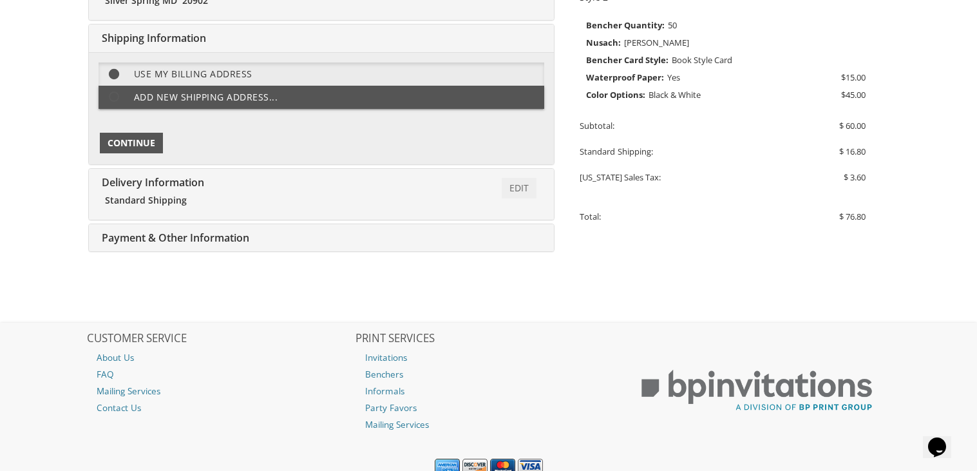
click at [133, 140] on span "Continue" at bounding box center [132, 142] width 48 height 13
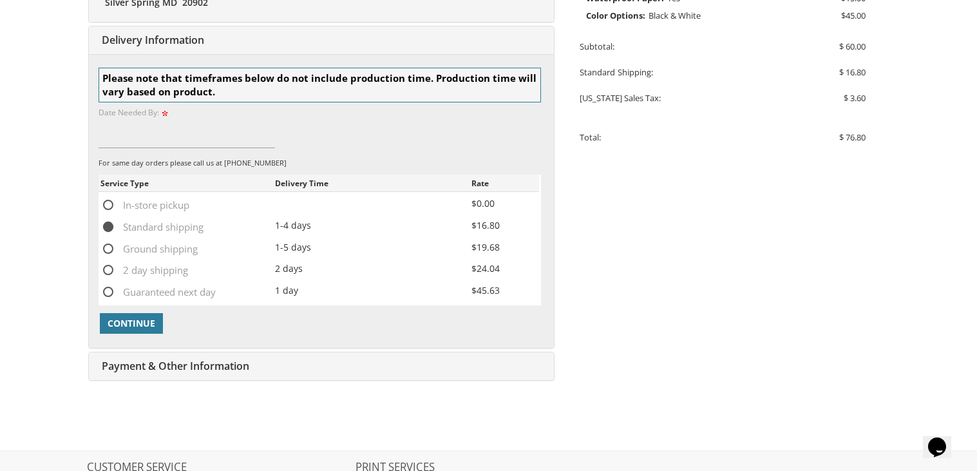
scroll to position [404, 0]
click at [133, 140] on input at bounding box center [186, 132] width 177 height 30
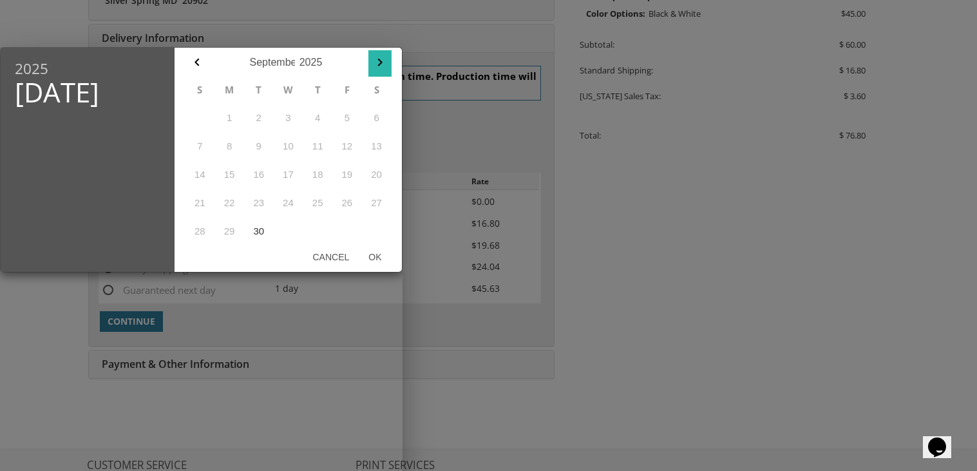
click at [379, 66] on icon "button" at bounding box center [379, 62] width 15 height 15
click at [344, 205] on button "24" at bounding box center [347, 203] width 30 height 28
click at [374, 254] on button "Ok" at bounding box center [375, 256] width 32 height 23
type input "Oct 24, 2025"
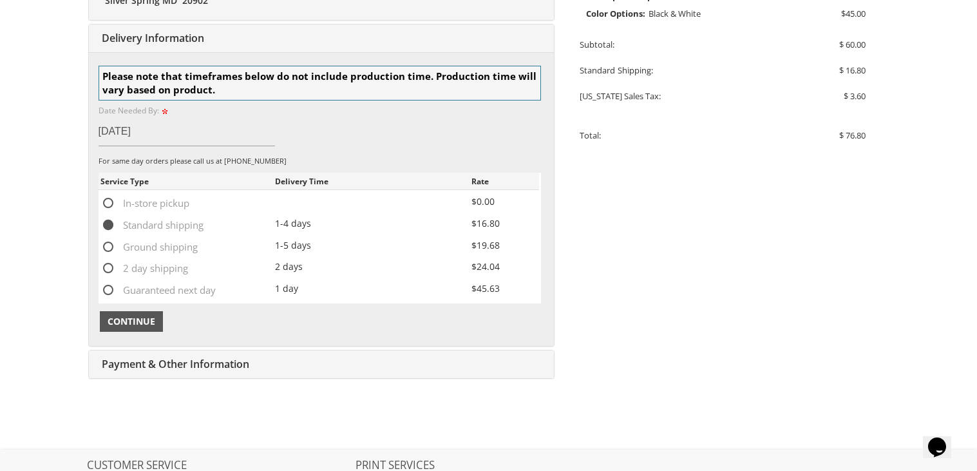
click at [144, 326] on span "Continue" at bounding box center [132, 321] width 48 height 13
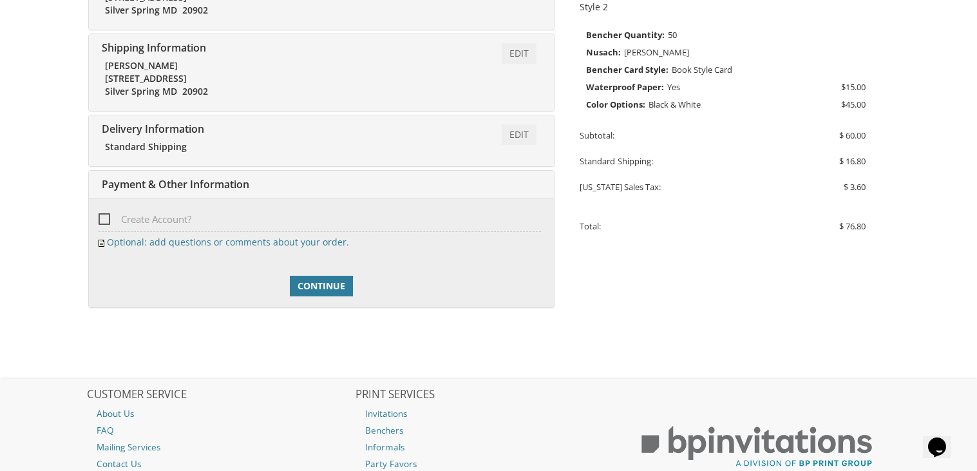
scroll to position [314, 0]
click at [304, 292] on link "Continue" at bounding box center [321, 285] width 63 height 21
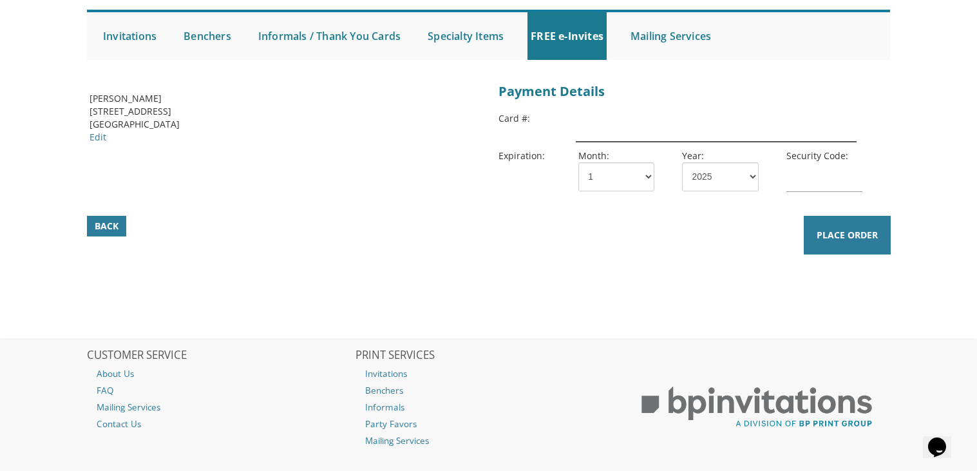
click at [593, 131] on input "text" at bounding box center [716, 127] width 280 height 30
type input "[CREDIT_CARD_NUMBER]"
select select "03"
select select "28"
type input "633"
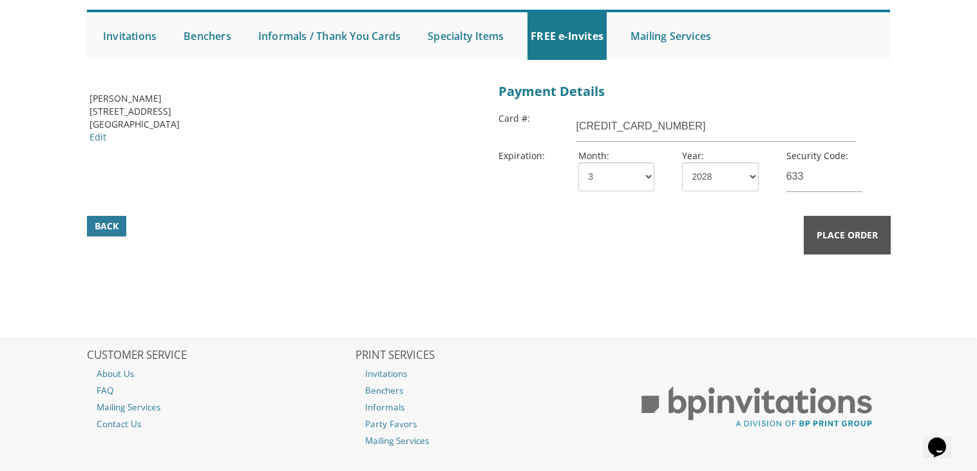
click at [862, 238] on span "Place Order" at bounding box center [846, 235] width 61 height 13
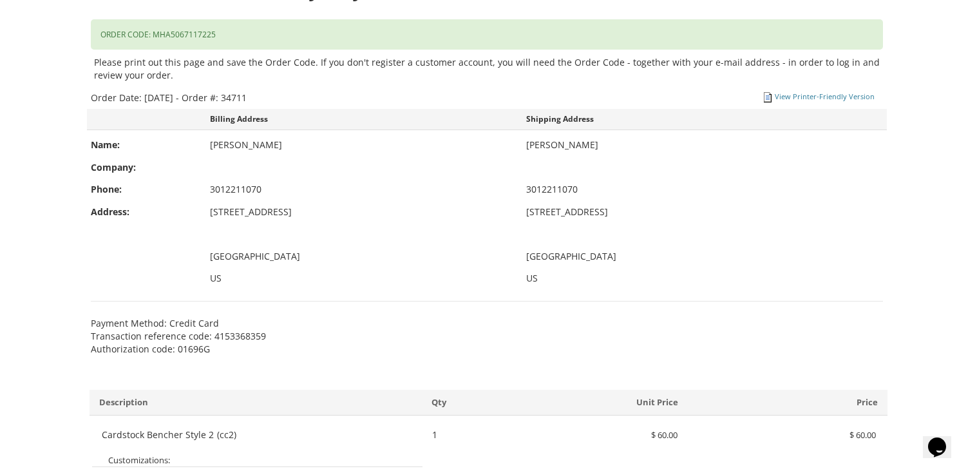
scroll to position [299, 0]
